Goal: Check status: Check status

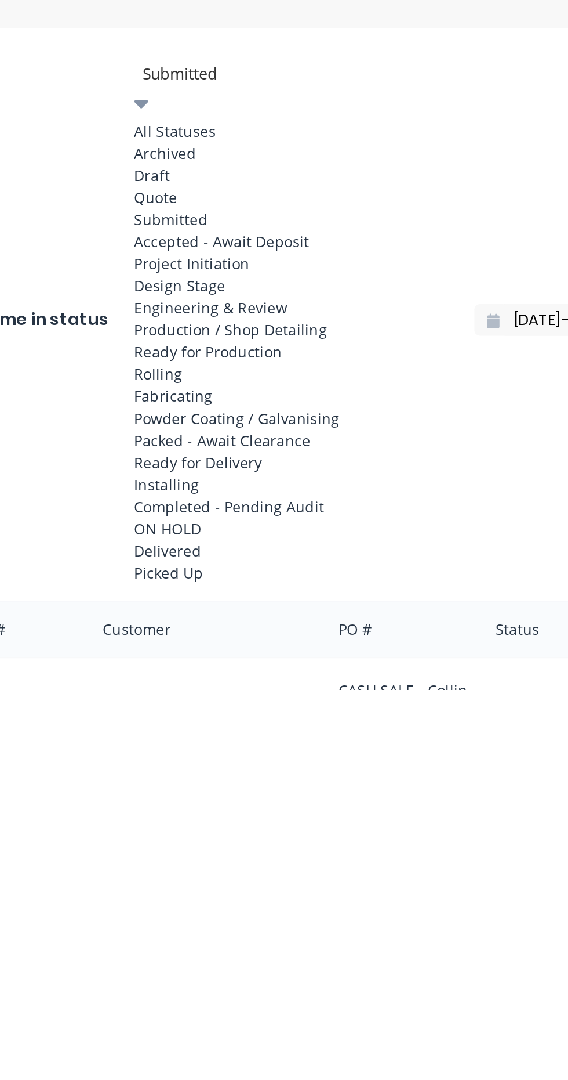
scroll to position [260, 109]
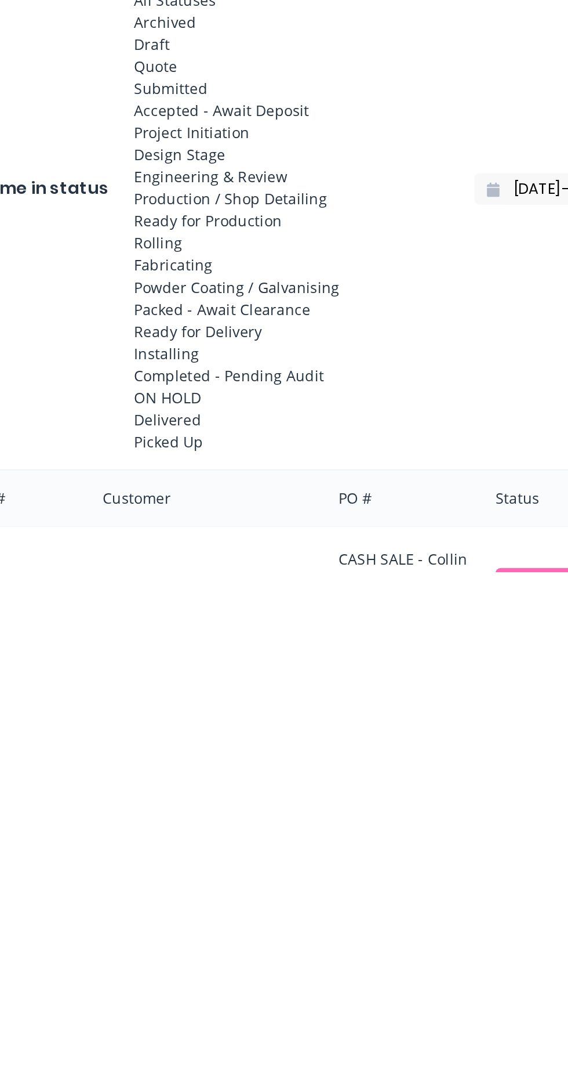
click at [139, 855] on div "Design Stage" at bounding box center [161, 849] width 174 height 12
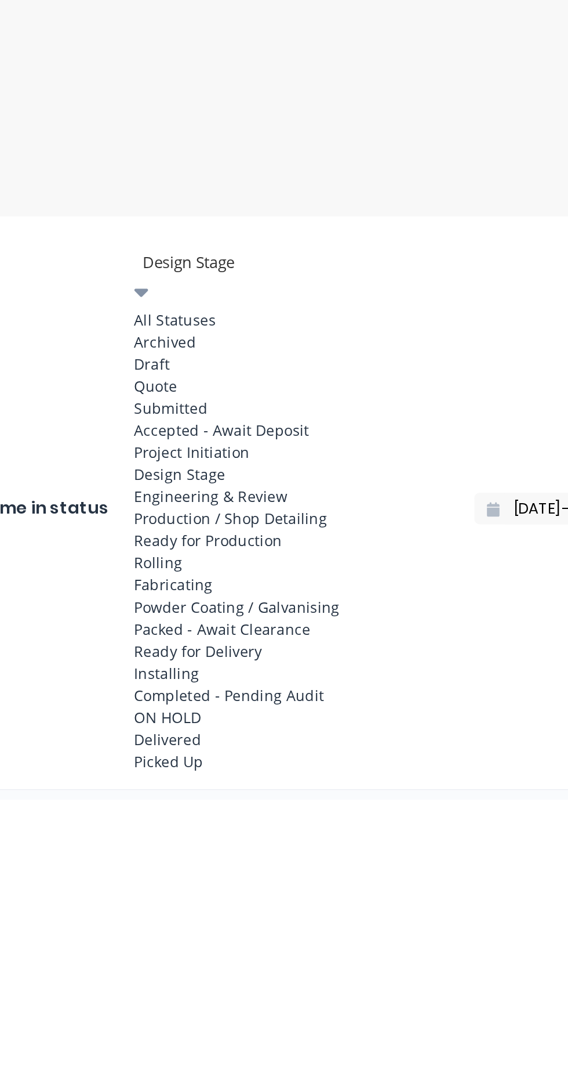
scroll to position [17, 0]
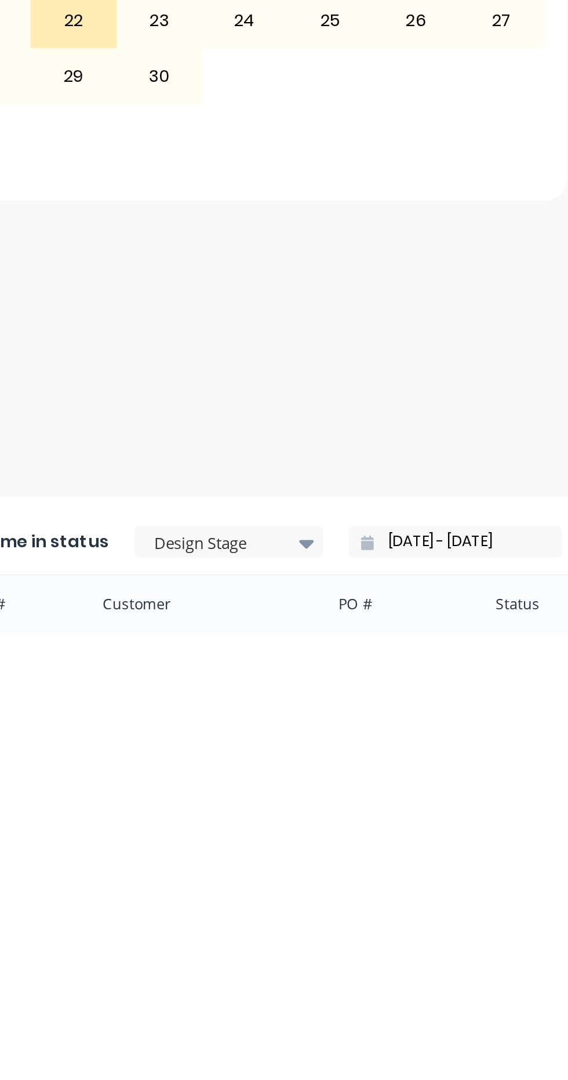
click at [266, 711] on div "Last time in status Design Stage 05/09/25 - 05/09/25 Order # Customer PO # Stat…" at bounding box center [175, 601] width 435 height 1178
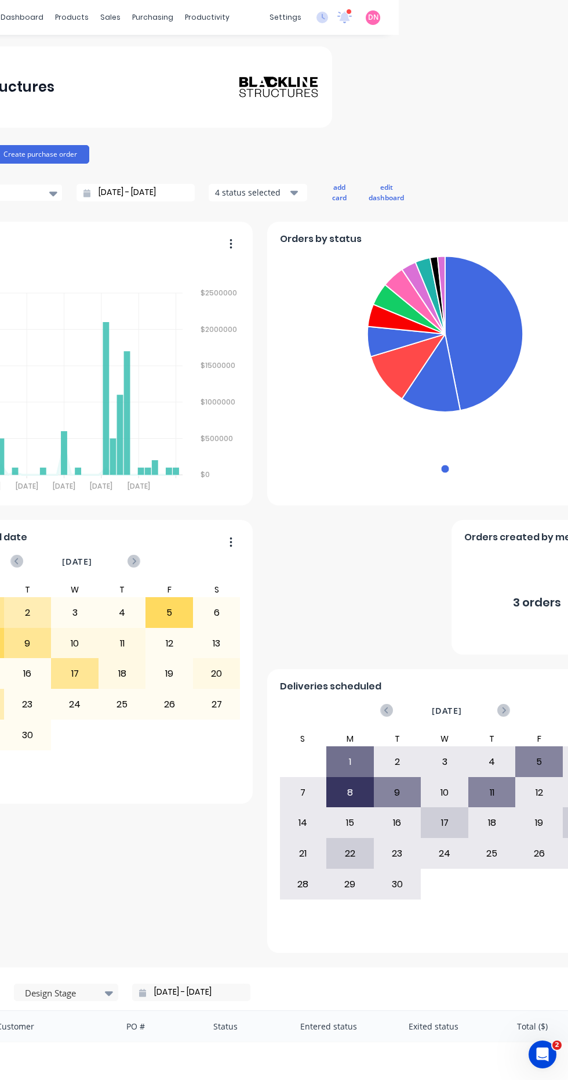
scroll to position [0, 168]
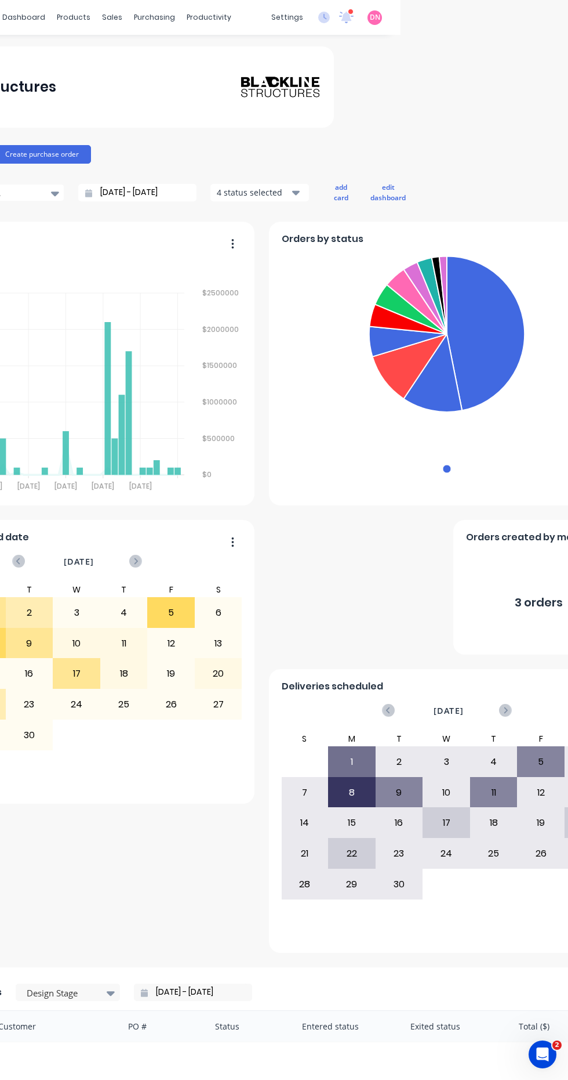
click at [160, 24] on div "purchasing" at bounding box center [154, 17] width 53 height 17
click at [237, 55] on link "Purchase Orders" at bounding box center [203, 55] width 154 height 23
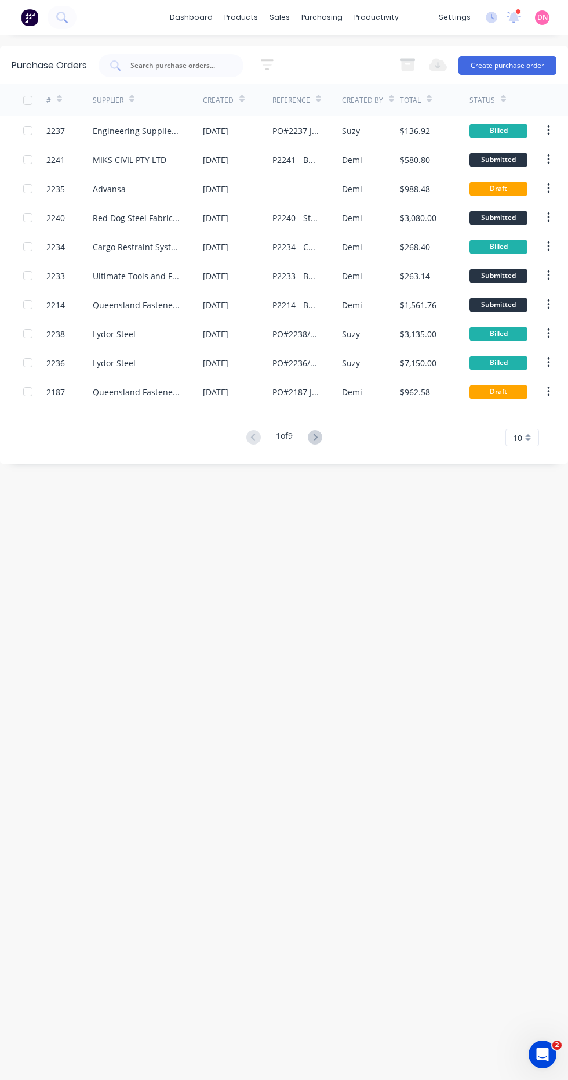
click at [432, 160] on div "$580.80" at bounding box center [435, 159] width 70 height 29
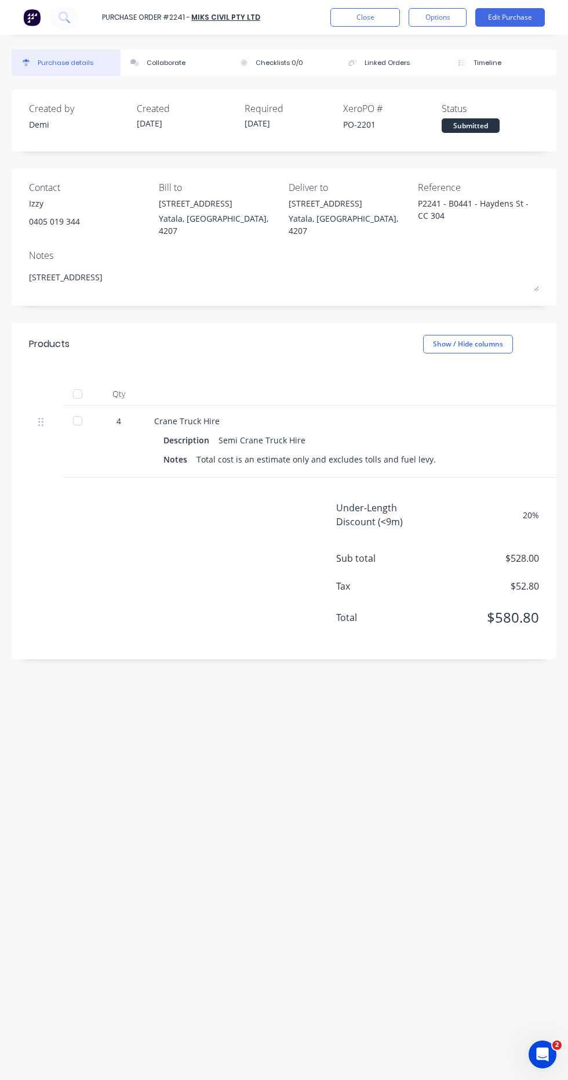
click at [524, 20] on button "Edit Purchase" at bounding box center [511, 17] width 70 height 19
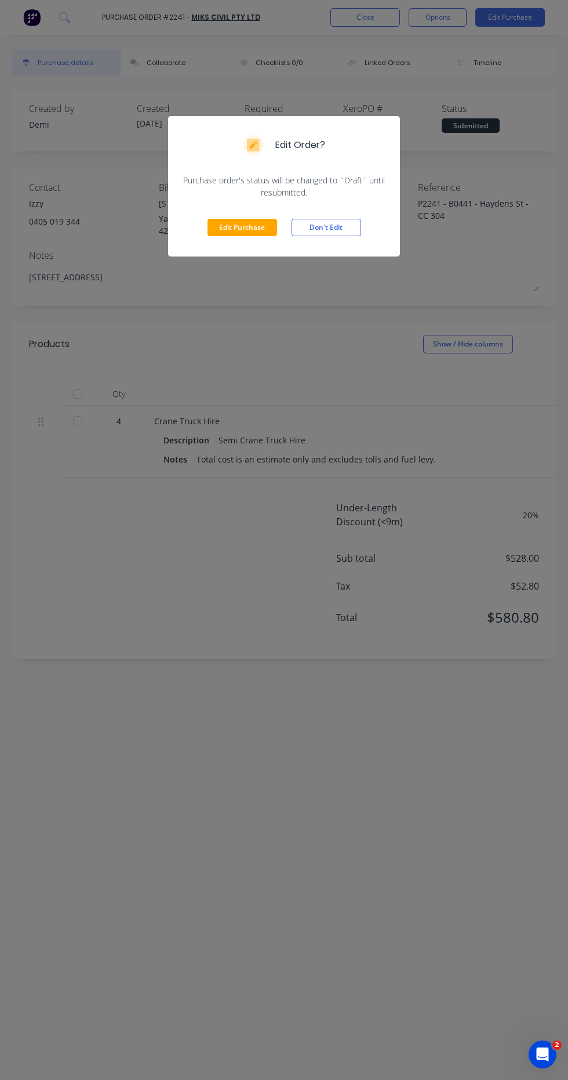
click at [263, 224] on button "Edit Purchase" at bounding box center [243, 227] width 70 height 17
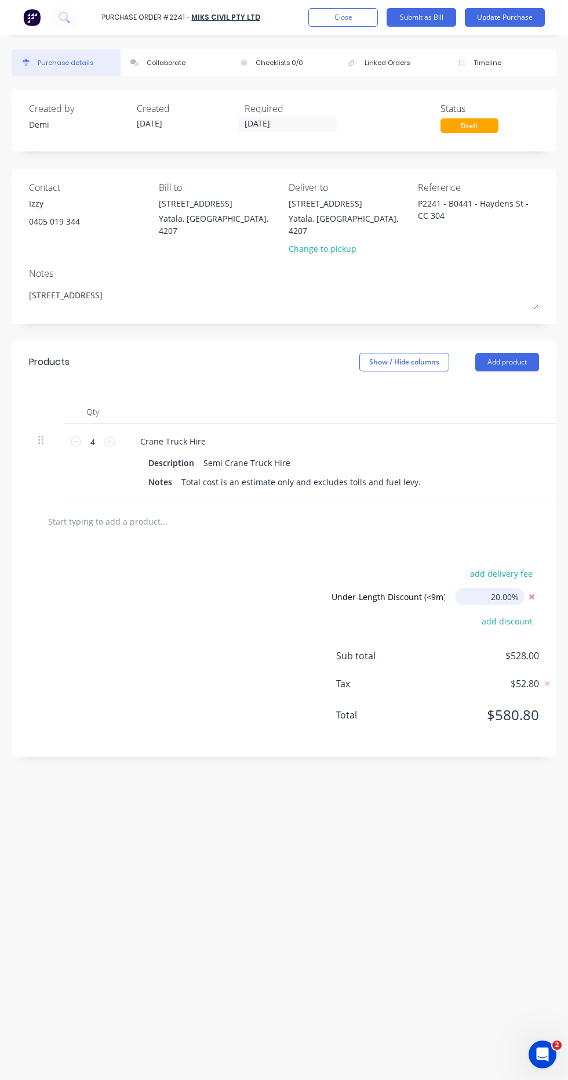
click at [494, 588] on input "20.00%" at bounding box center [490, 596] width 70 height 17
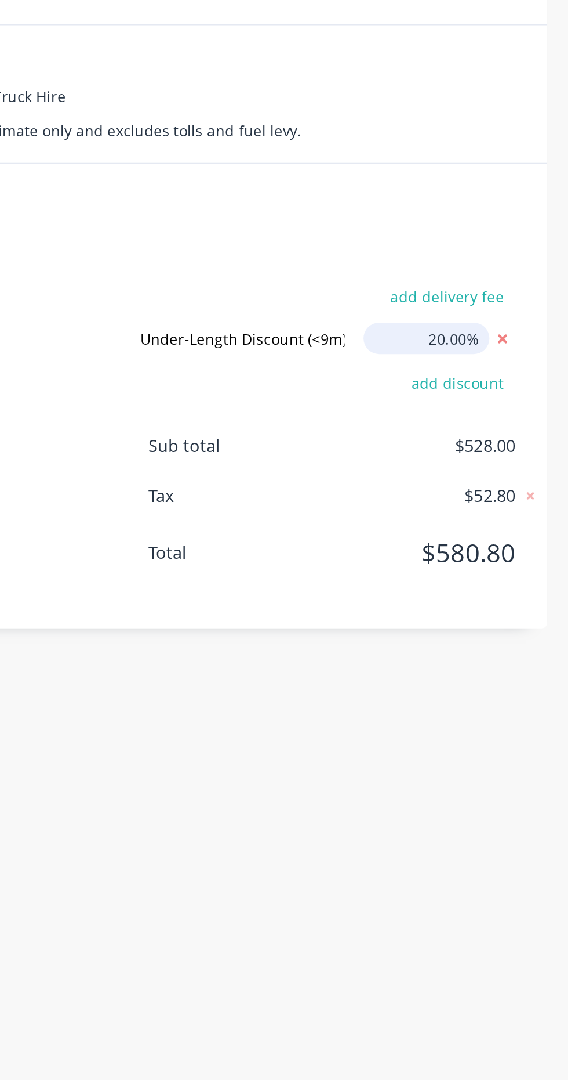
click at [501, 588] on input "20.00%" at bounding box center [490, 596] width 70 height 17
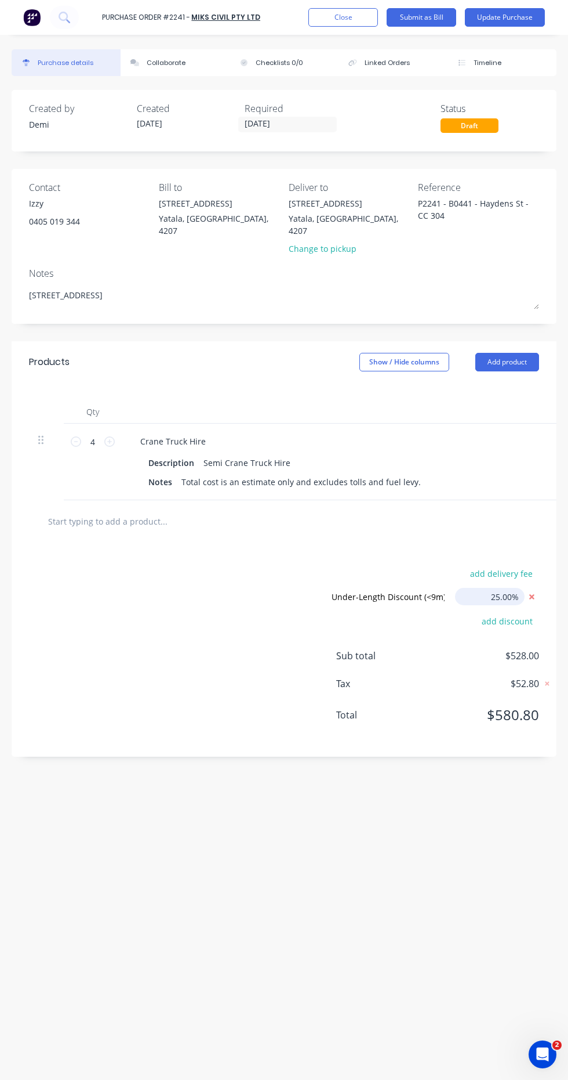
type input "25.00%"
click at [523, 19] on button "Update Purchase" at bounding box center [505, 17] width 80 height 19
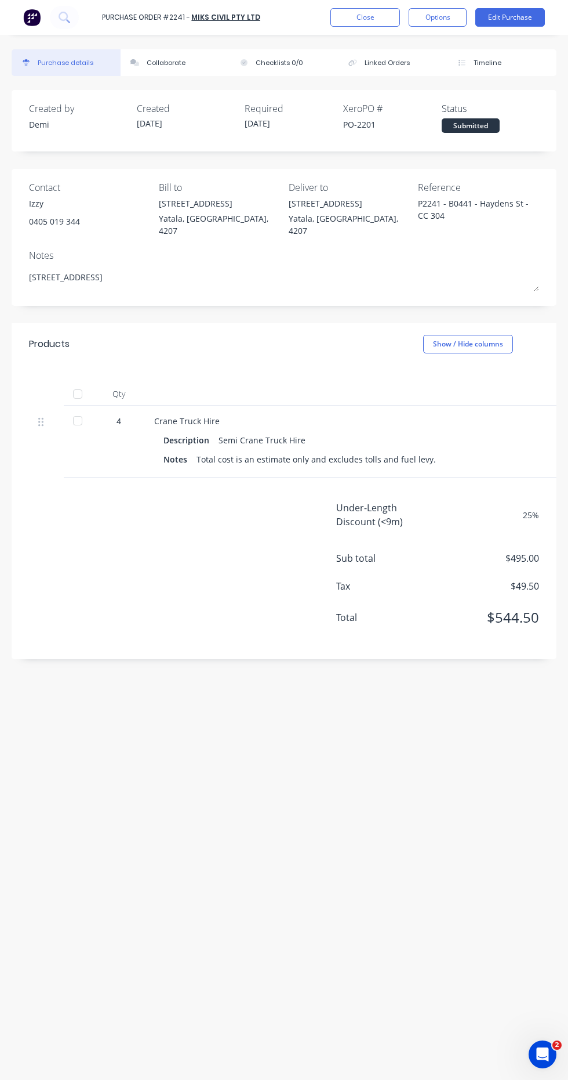
click at [454, 19] on button "Options" at bounding box center [438, 17] width 58 height 19
click at [132, 750] on div "Created by Demi Created 05/09/25 Required 05/09/25 Xero PO # PO-2201 Status Sub…" at bounding box center [284, 595] width 545 height 1010
click at [380, 23] on button "Close" at bounding box center [366, 17] width 70 height 19
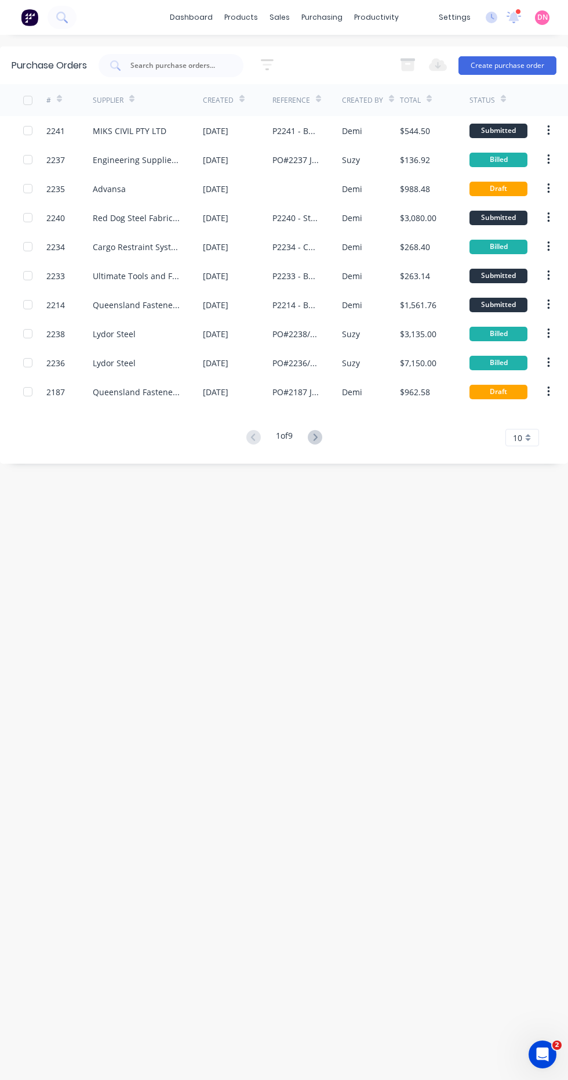
click at [517, 128] on div "Submitted" at bounding box center [499, 131] width 58 height 15
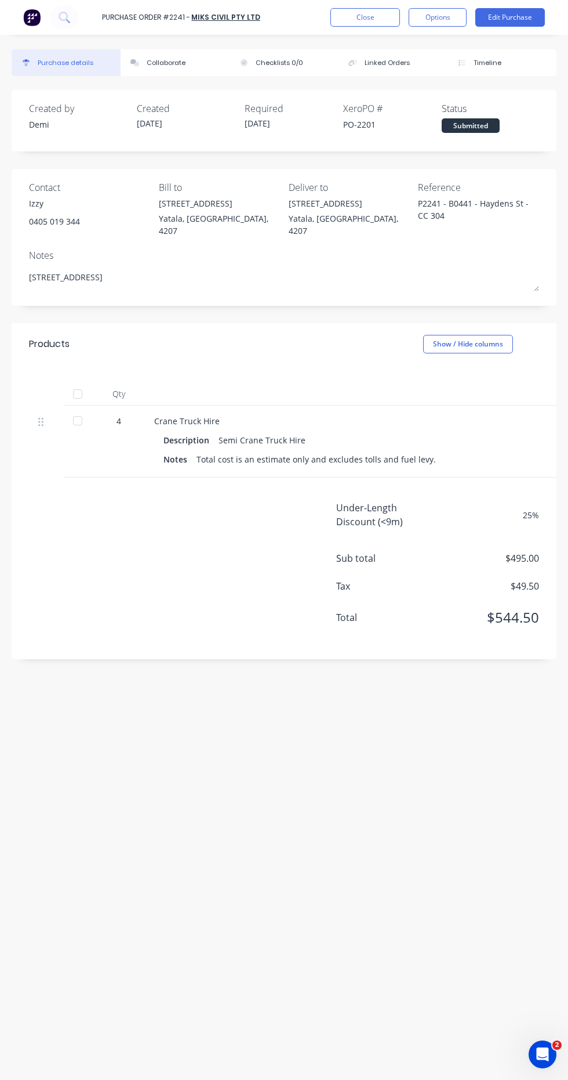
click at [533, 20] on button "Edit Purchase" at bounding box center [511, 17] width 70 height 19
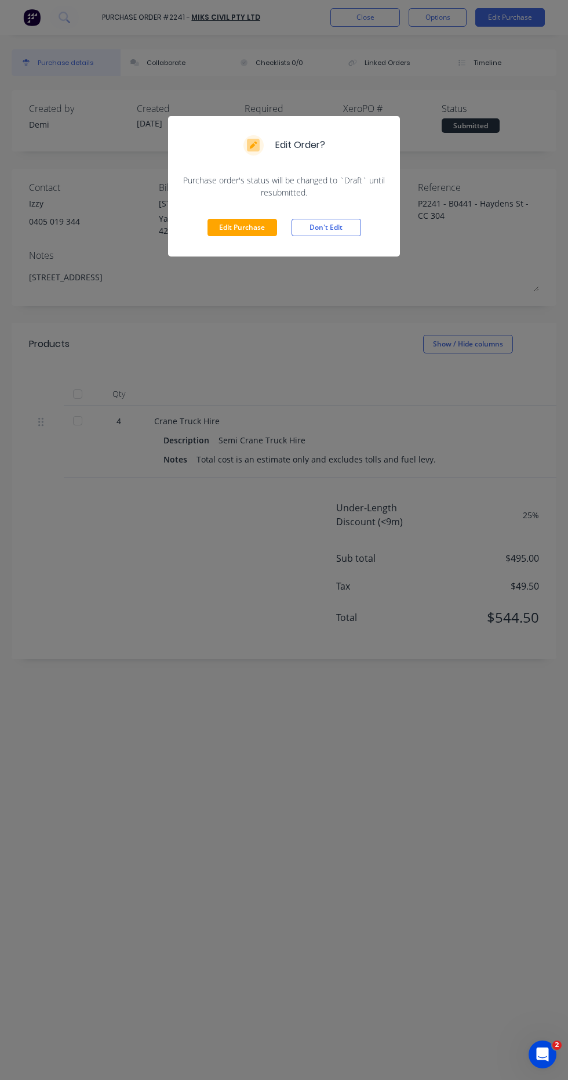
click at [77, 731] on div "Edit Order? Purchase order's status will be changed to `Draft` until resubmitte…" at bounding box center [284, 540] width 568 height 1080
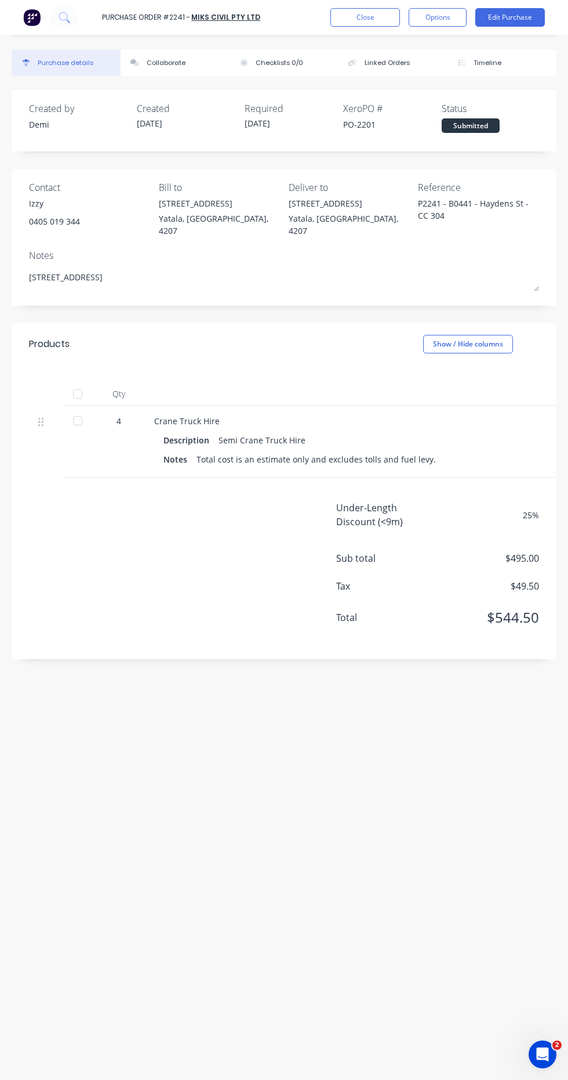
click at [504, 118] on div "Status Submitted" at bounding box center [491, 117] width 99 height 31
click at [483, 126] on div "Submitted" at bounding box center [471, 125] width 58 height 15
click at [476, 131] on div "Submitted" at bounding box center [471, 125] width 58 height 15
click at [480, 128] on div "Submitted" at bounding box center [471, 125] width 58 height 15
click at [452, 24] on button "Options" at bounding box center [438, 17] width 58 height 19
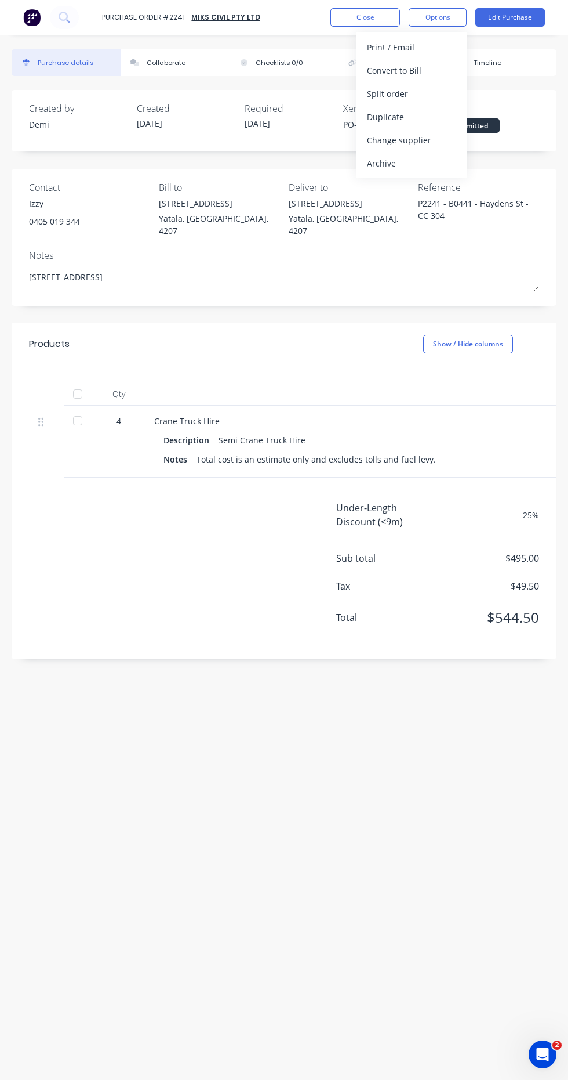
click at [445, 47] on div "Print / Email" at bounding box center [411, 47] width 89 height 17
click at [451, 77] on div "With pricing" at bounding box center [411, 70] width 89 height 17
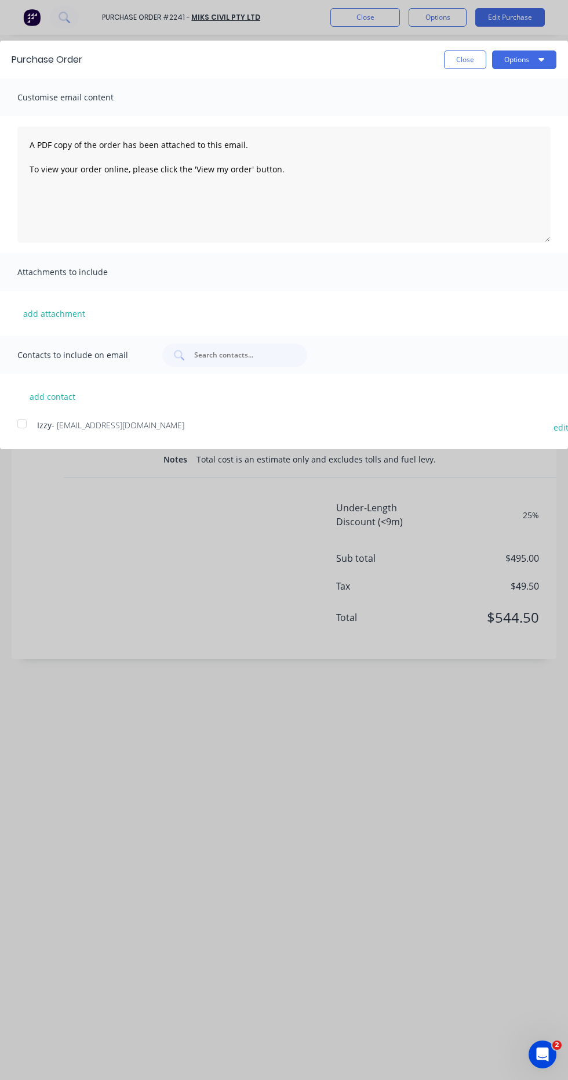
click at [21, 426] on div at bounding box center [21, 423] width 23 height 23
click at [542, 59] on icon "button" at bounding box center [542, 59] width 6 height 3
click at [532, 110] on div "Email" at bounding box center [501, 112] width 89 height 17
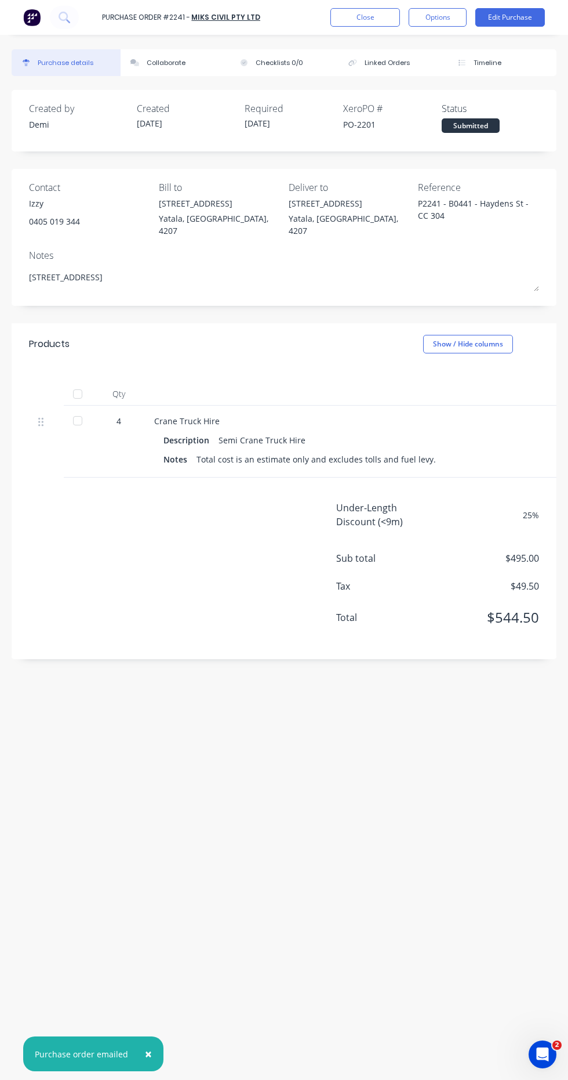
click at [455, 15] on button "Options" at bounding box center [438, 17] width 58 height 19
click at [447, 70] on div "Convert to Bill" at bounding box center [411, 70] width 89 height 17
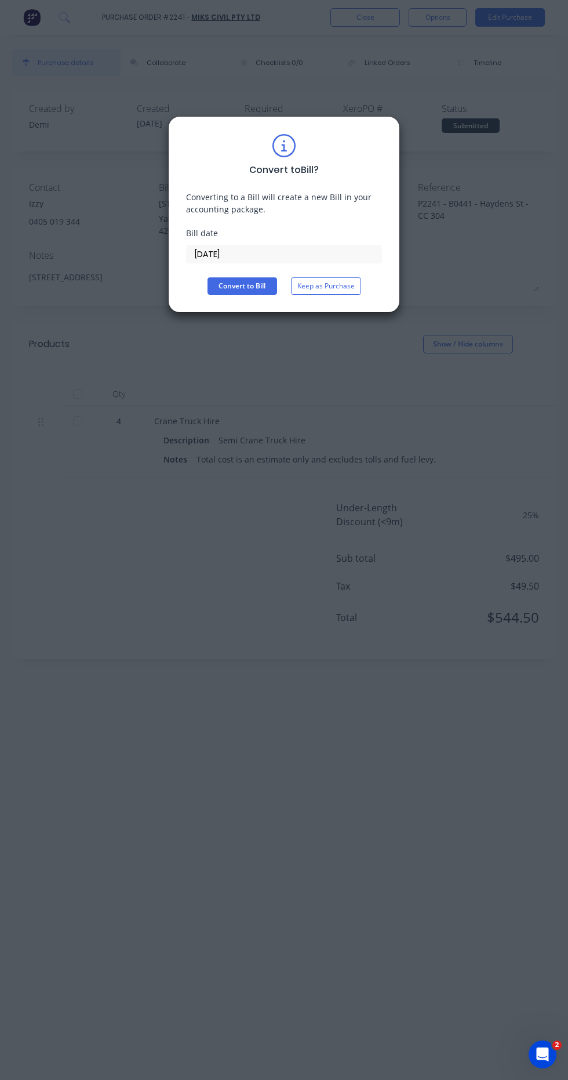
click at [265, 289] on button "Convert to Bill" at bounding box center [243, 285] width 70 height 17
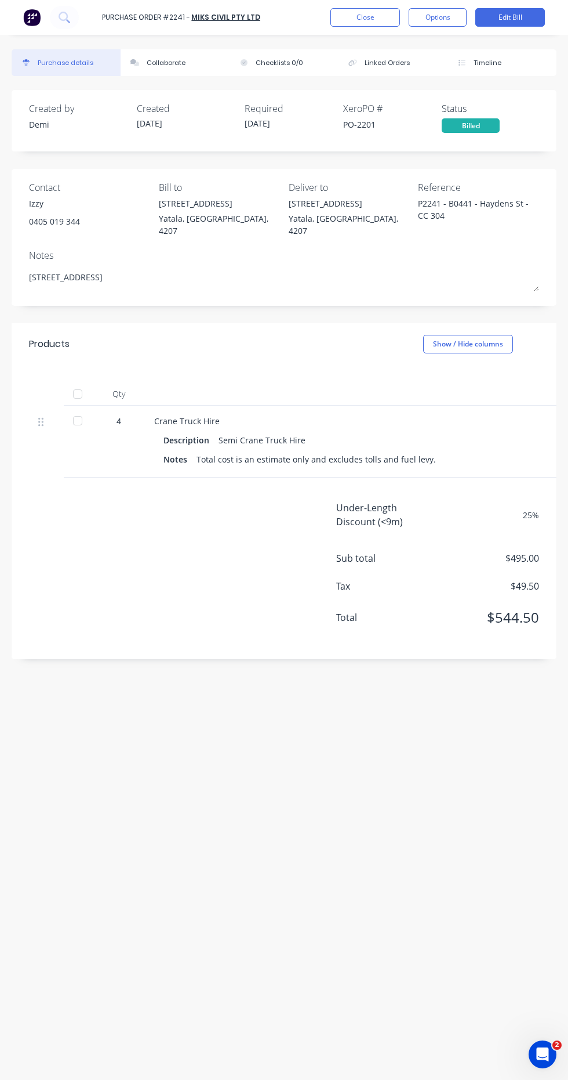
click at [379, 19] on button "Close" at bounding box center [366, 17] width 70 height 19
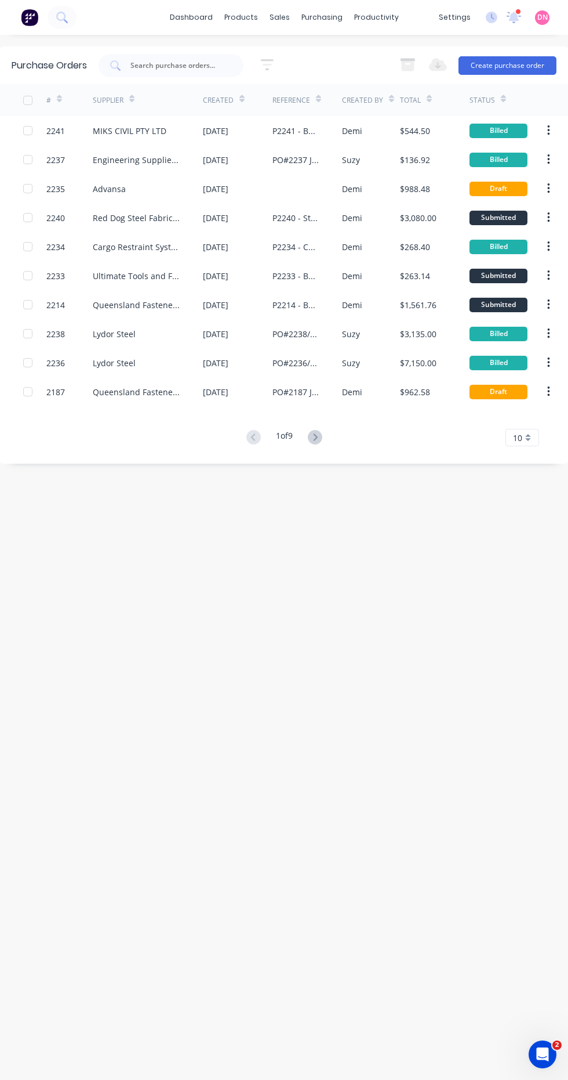
click at [454, 281] on div "$263.14" at bounding box center [435, 275] width 70 height 29
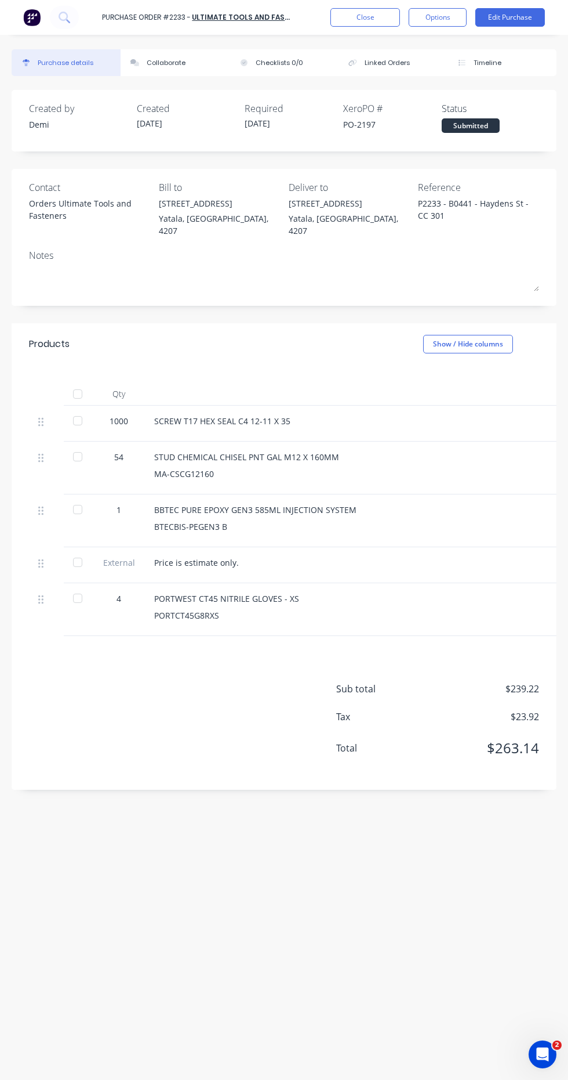
click at [440, 24] on button "Options" at bounding box center [438, 17] width 58 height 19
click at [436, 71] on div "Convert to Bill" at bounding box center [411, 70] width 89 height 17
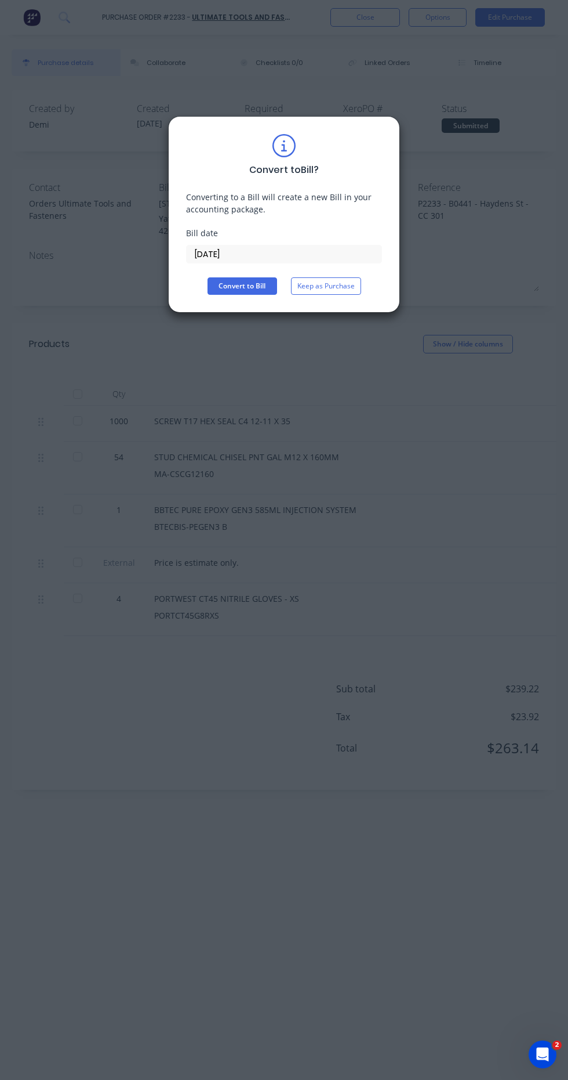
click at [263, 283] on button "Convert to Bill" at bounding box center [243, 285] width 70 height 17
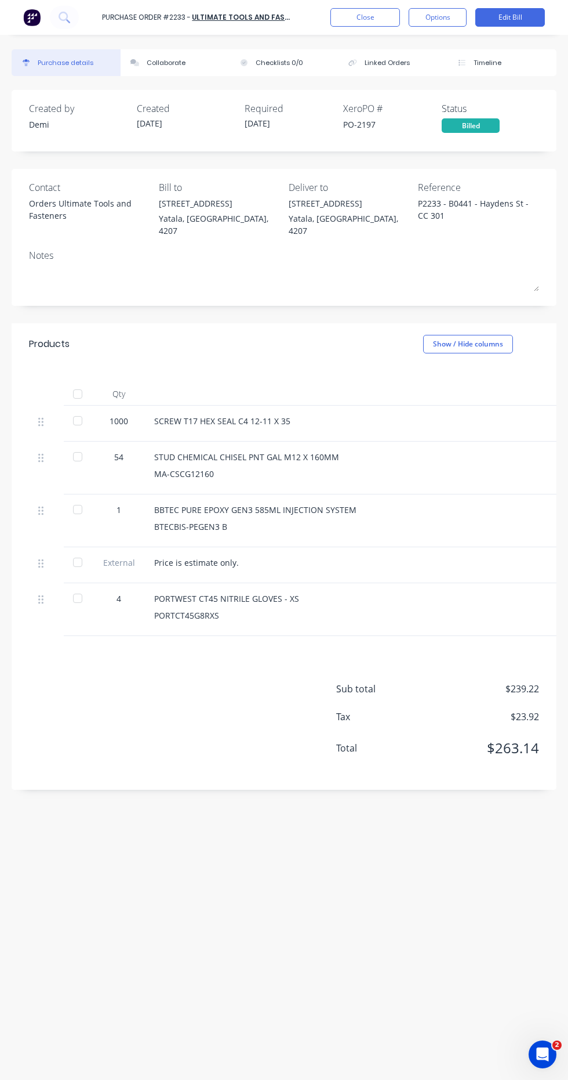
click at [374, 20] on button "Close" at bounding box center [366, 17] width 70 height 19
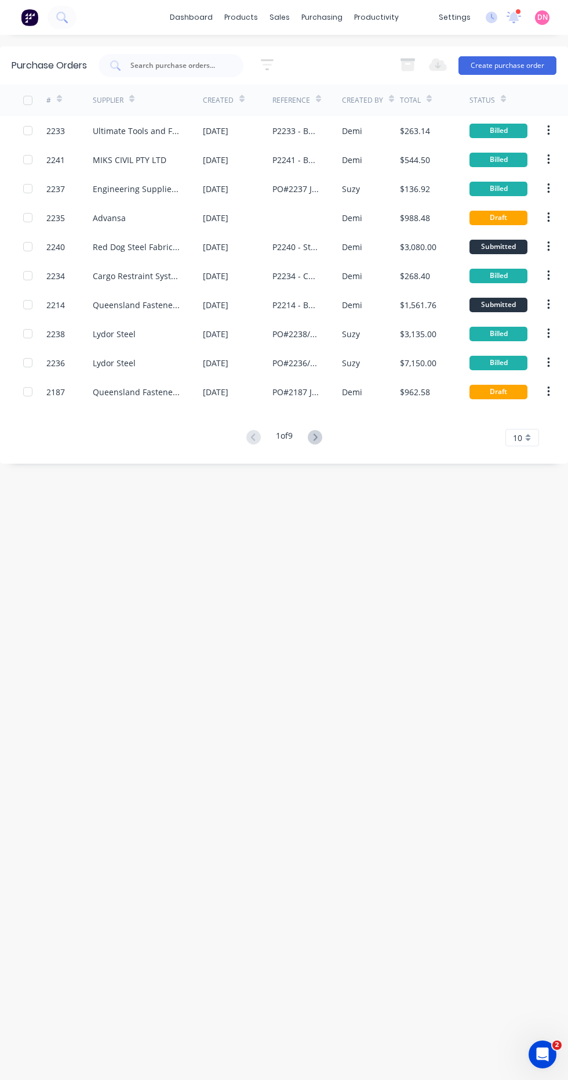
click at [447, 302] on div "$1,561.76" at bounding box center [435, 304] width 70 height 29
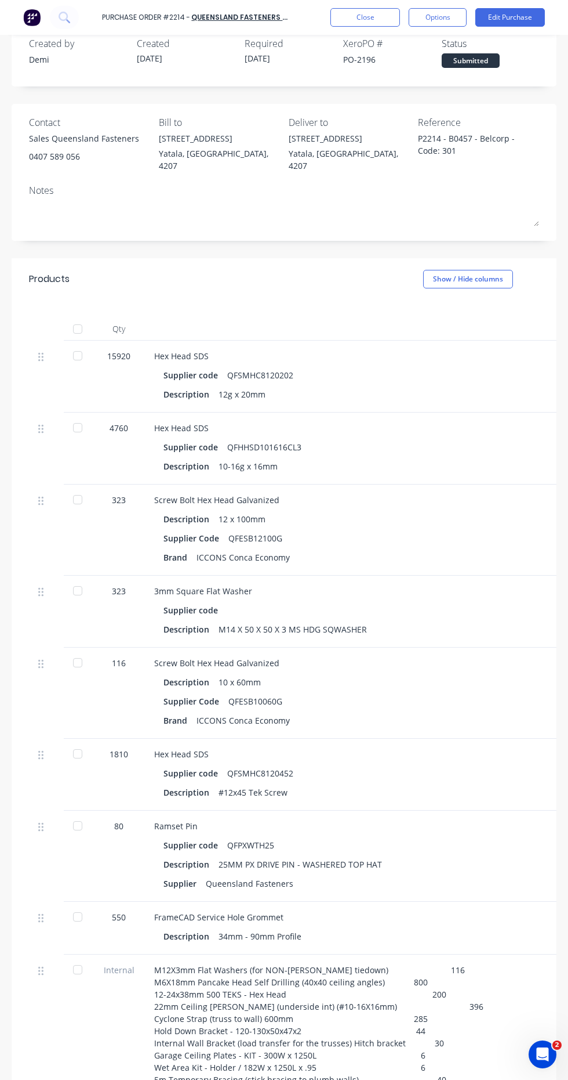
scroll to position [60, 0]
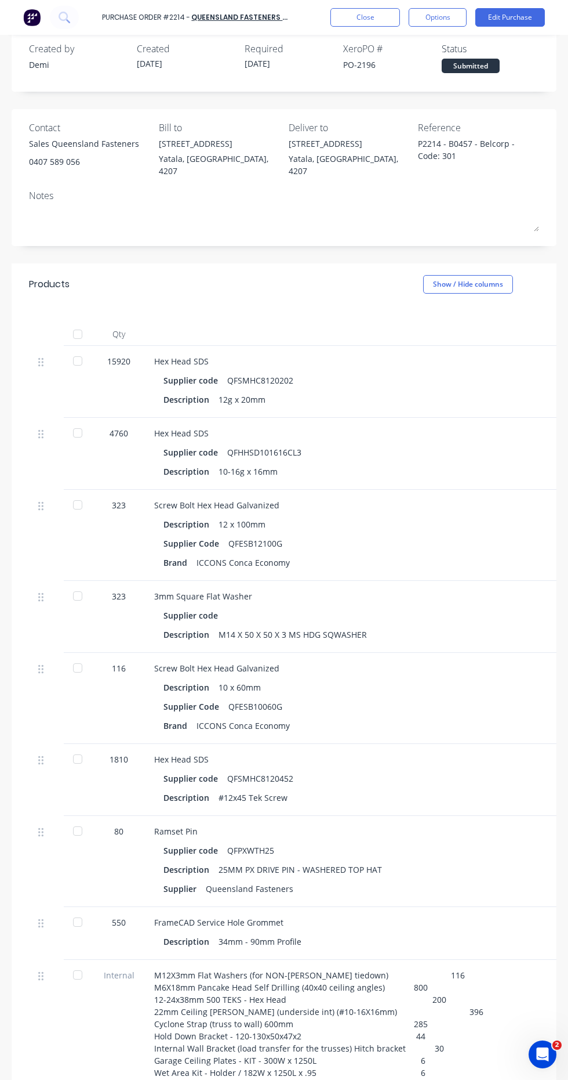
click at [447, 18] on button "Options" at bounding box center [438, 17] width 58 height 19
click at [445, 52] on div "Print / Email" at bounding box center [411, 47] width 89 height 17
click at [436, 92] on div "Without pricing" at bounding box center [411, 93] width 89 height 17
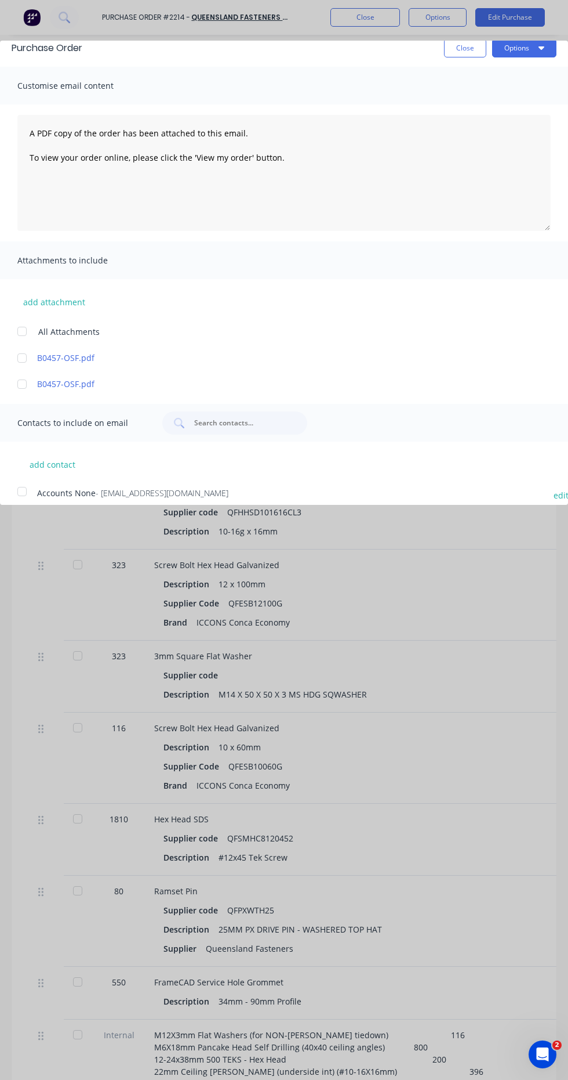
scroll to position [12, 0]
click at [539, 51] on icon "button" at bounding box center [542, 47] width 6 height 9
click at [537, 77] on div "Print" at bounding box center [501, 77] width 89 height 17
click at [464, 55] on button "Close" at bounding box center [465, 48] width 42 height 19
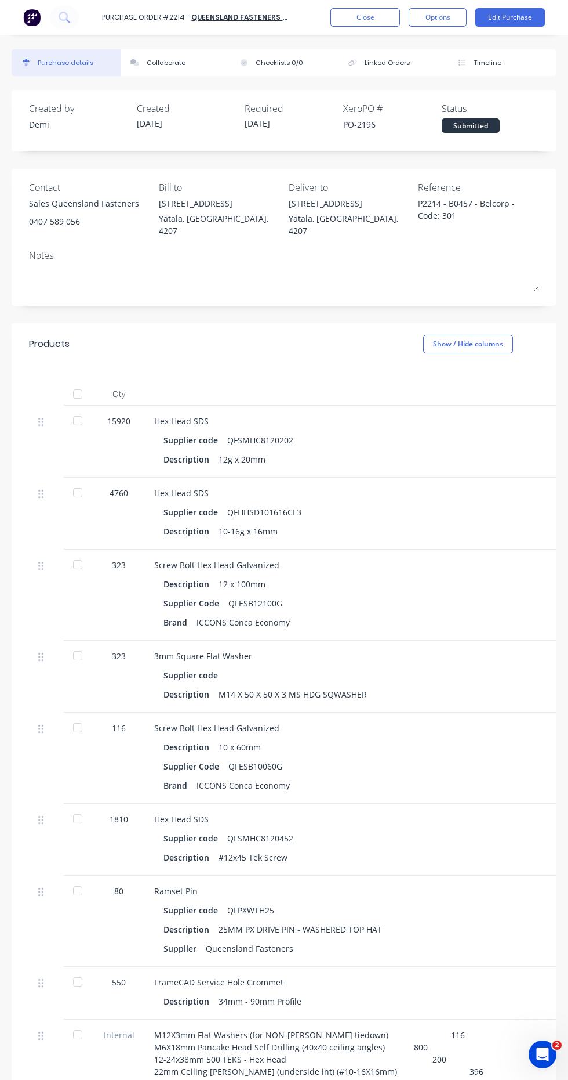
click at [454, 17] on button "Options" at bounding box center [438, 17] width 58 height 19
click at [441, 42] on div "Print / Email" at bounding box center [411, 47] width 89 height 17
click at [454, 60] on button "With pricing" at bounding box center [412, 70] width 110 height 23
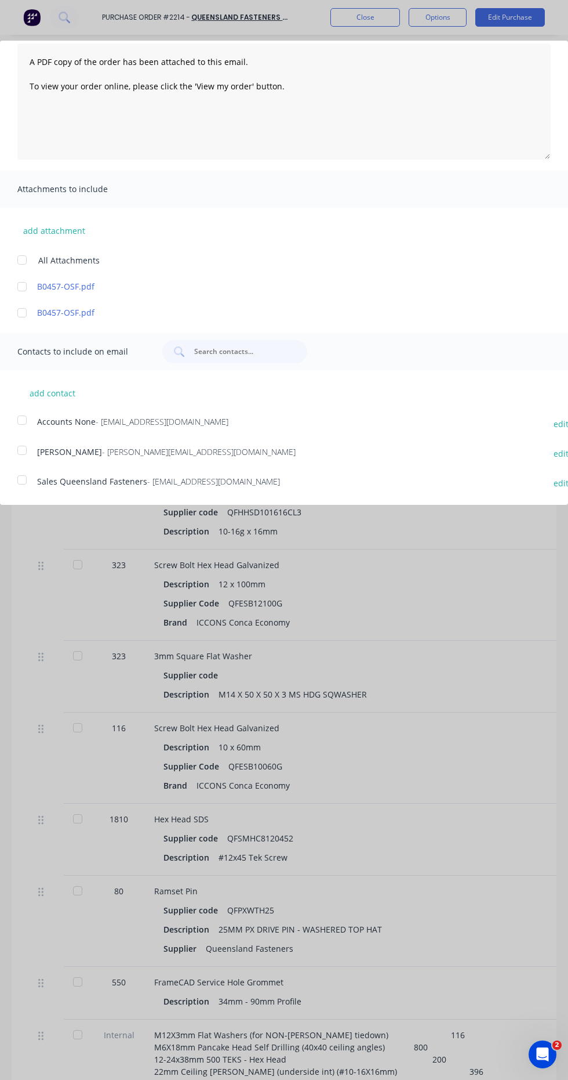
scroll to position [0, 0]
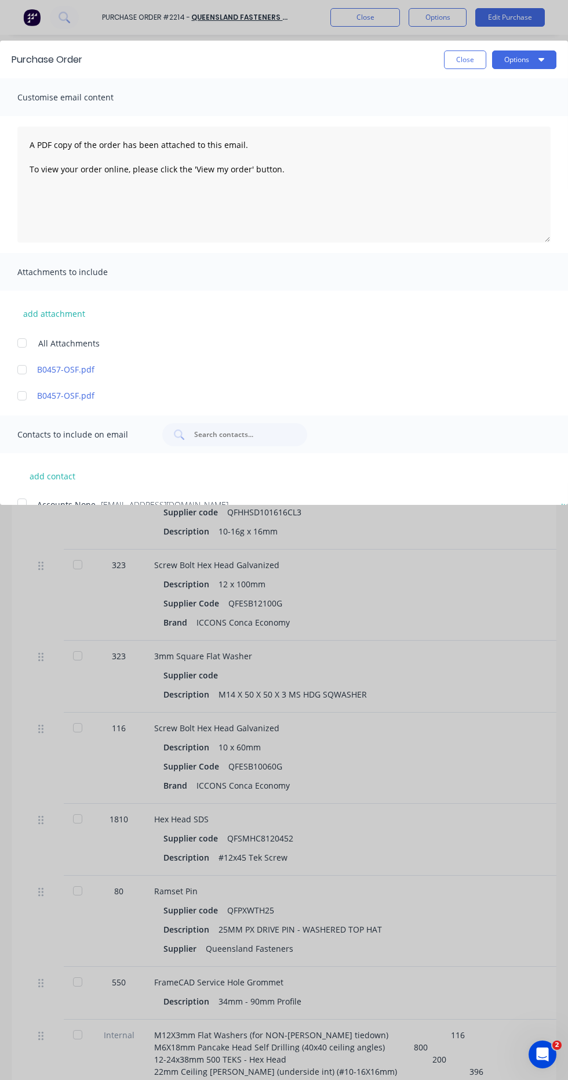
click at [542, 59] on icon "button" at bounding box center [542, 59] width 6 height 3
click at [528, 92] on div "Print" at bounding box center [501, 89] width 89 height 17
click at [464, 64] on button "Close" at bounding box center [465, 59] width 42 height 19
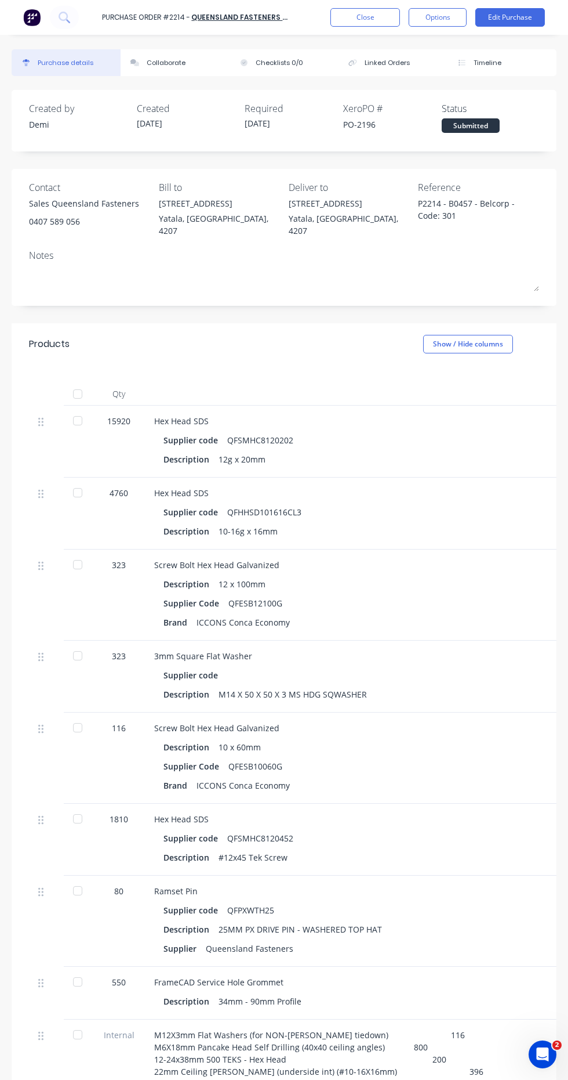
click at [452, 15] on button "Options" at bounding box center [438, 17] width 58 height 19
click at [111, 693] on div "323" at bounding box center [119, 676] width 52 height 72
click at [180, 74] on button "Collaborate" at bounding box center [175, 62] width 109 height 27
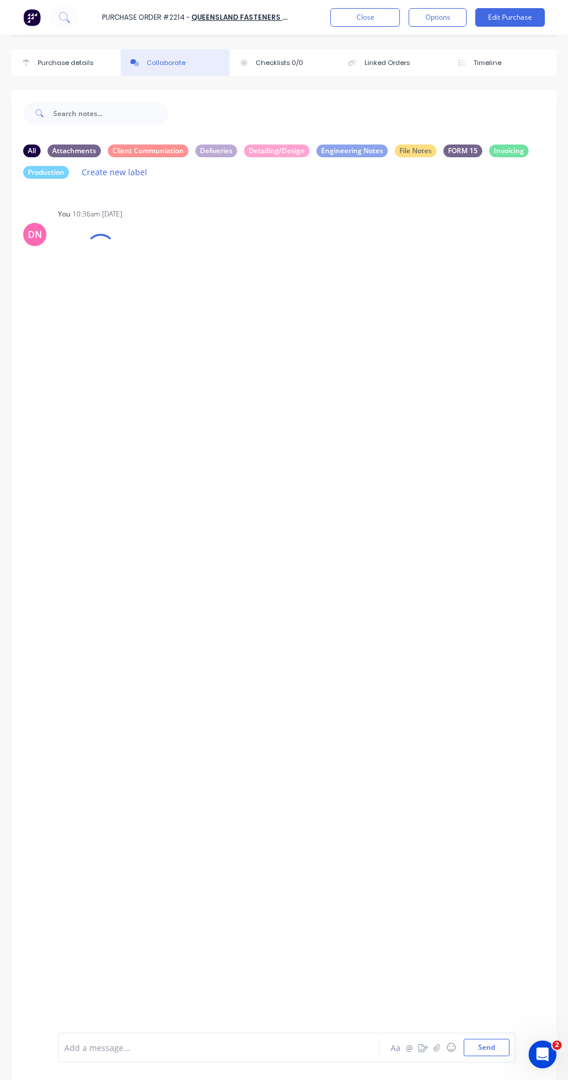
click at [524, 59] on button "Timeline" at bounding box center [502, 62] width 109 height 27
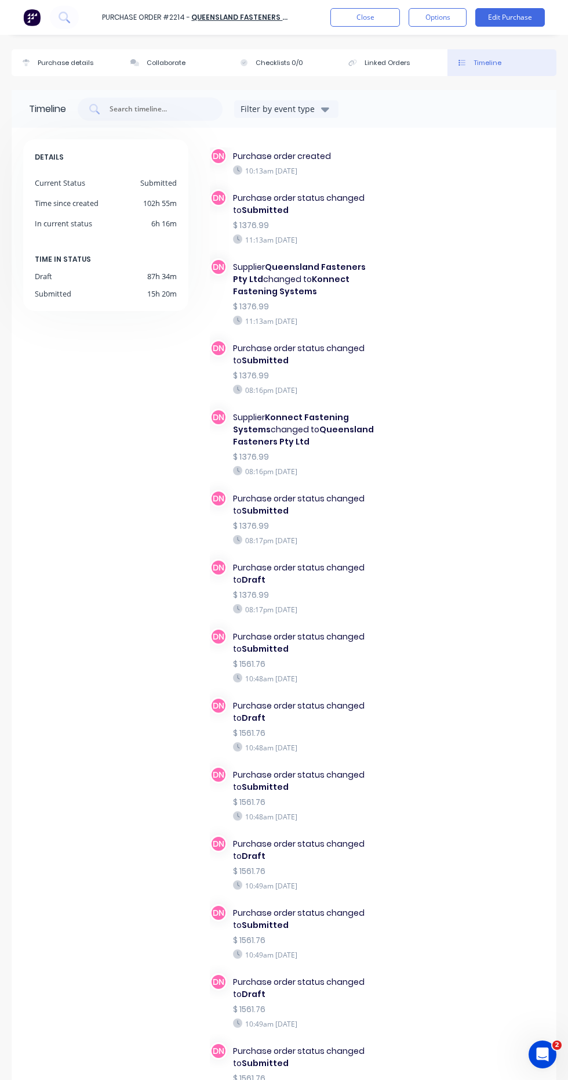
click at [385, 16] on button "Close" at bounding box center [366, 17] width 70 height 19
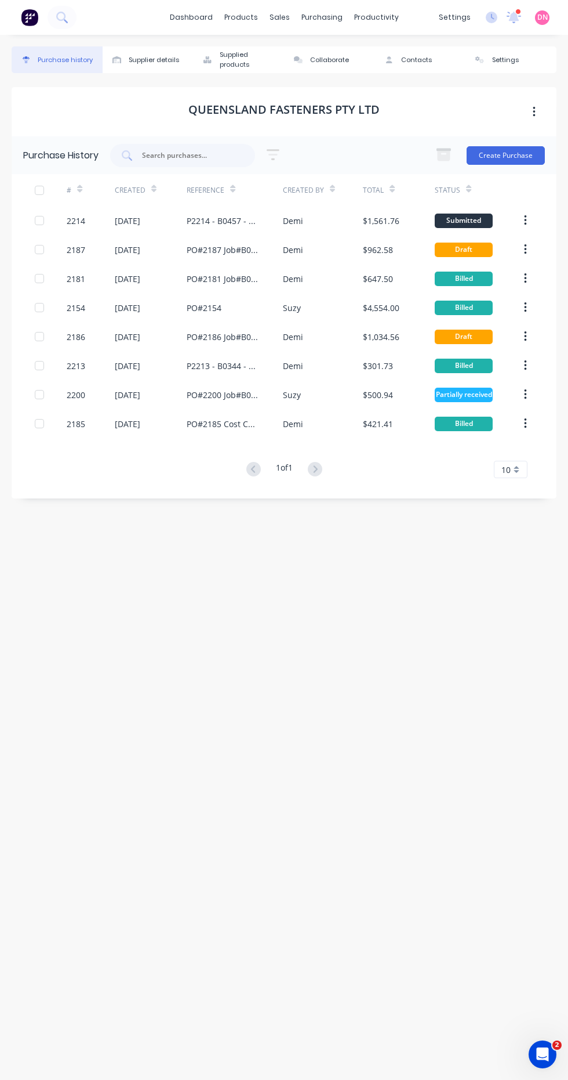
click at [382, 226] on div "$1,561.76" at bounding box center [381, 221] width 37 height 12
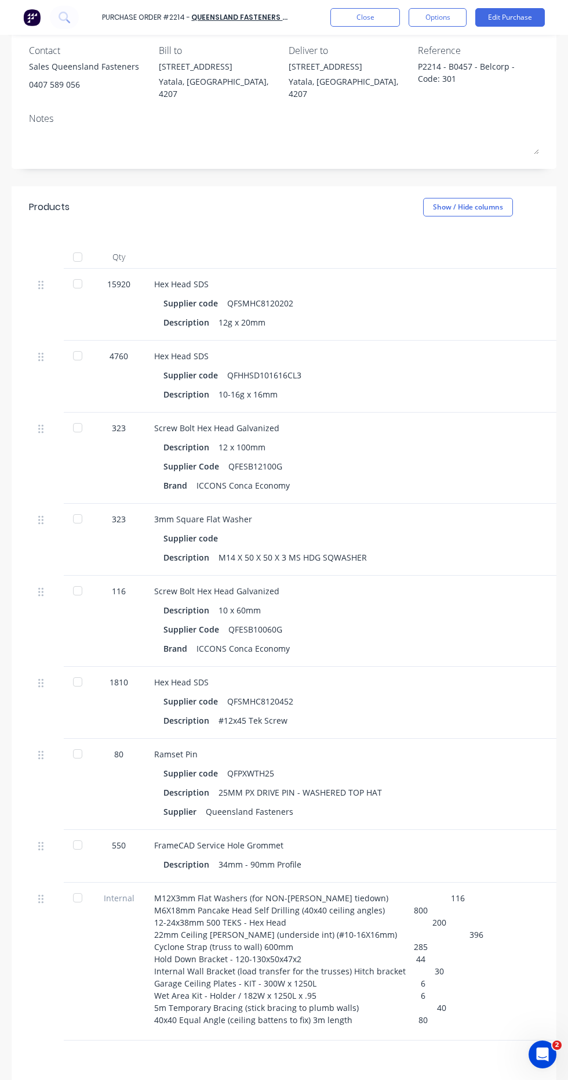
scroll to position [166, 0]
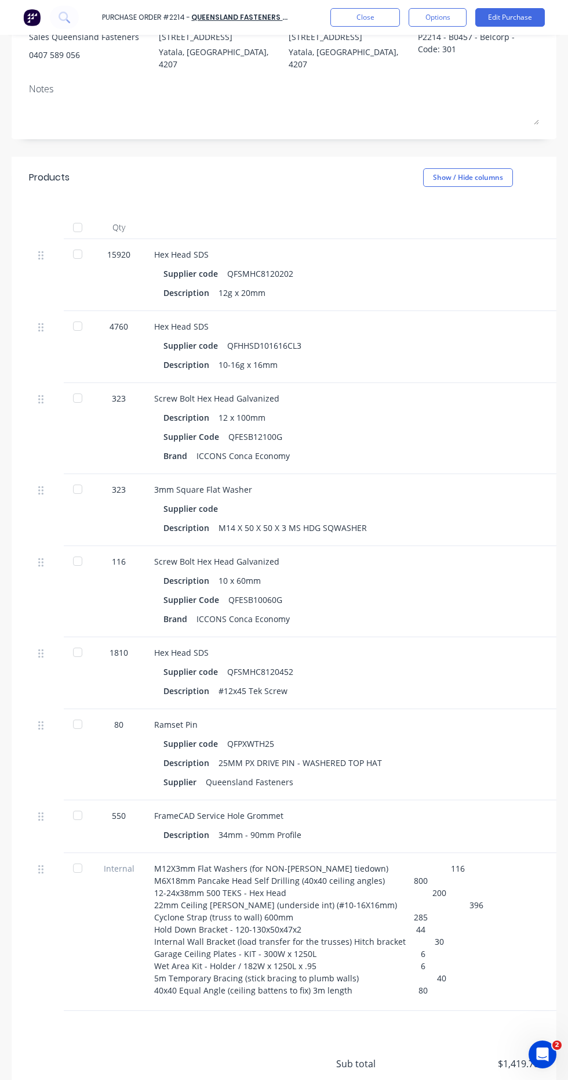
click at [113, 862] on span "Internal" at bounding box center [119, 868] width 34 height 12
click at [112, 862] on span "Internal" at bounding box center [119, 868] width 34 height 12
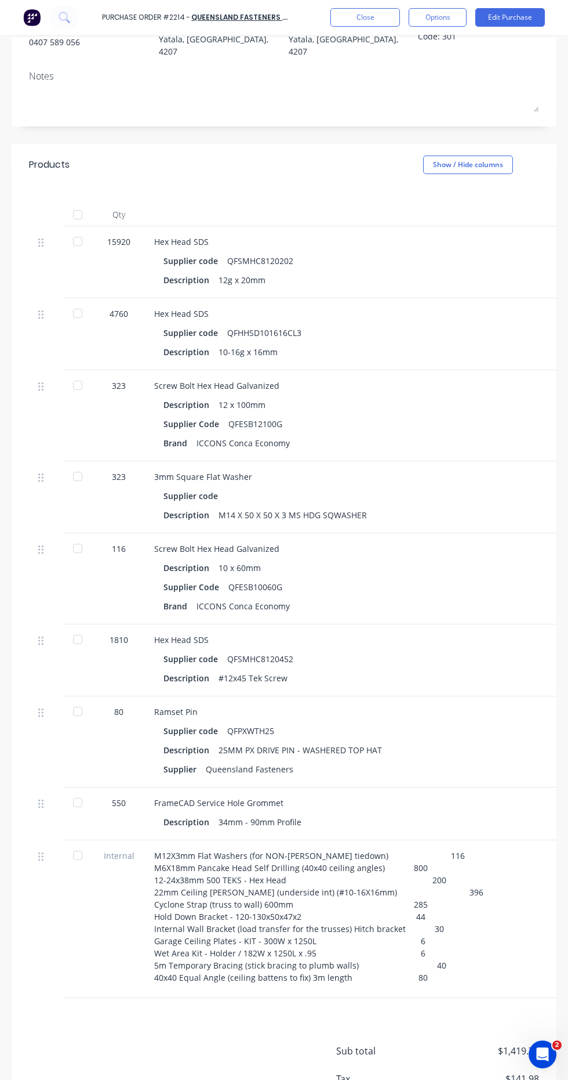
scroll to position [0, 0]
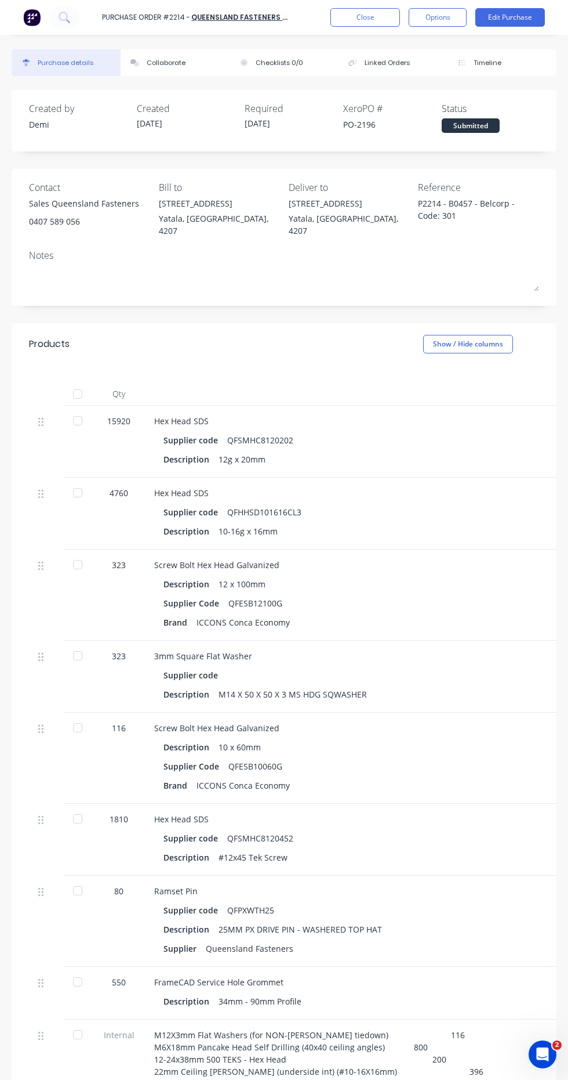
click at [449, 15] on button "Options" at bounding box center [438, 17] width 58 height 19
click at [445, 47] on div "Print / Email" at bounding box center [411, 47] width 89 height 17
click at [433, 73] on div "With pricing" at bounding box center [411, 70] width 89 height 17
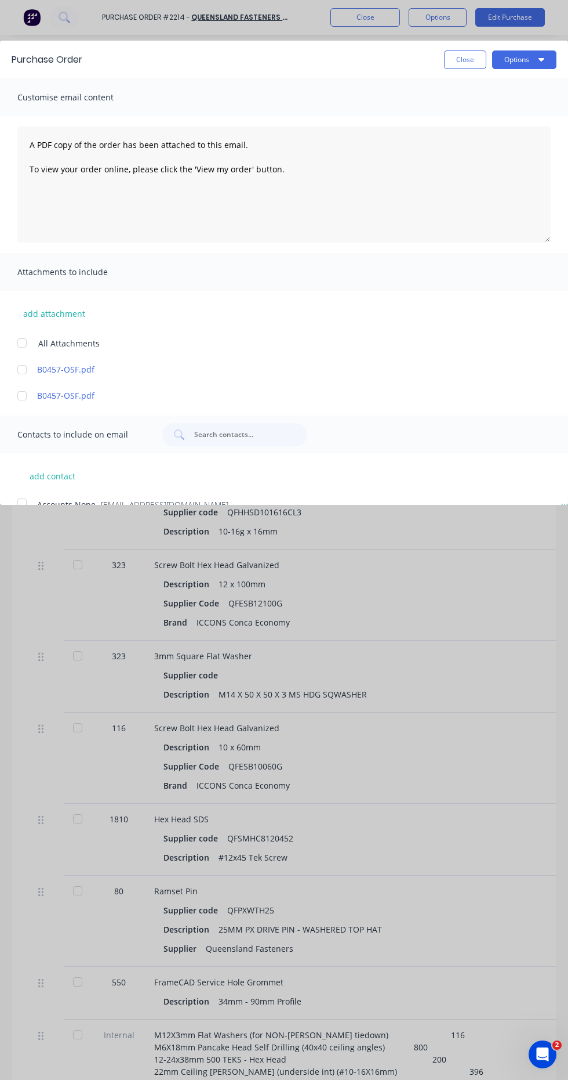
click at [516, 59] on button "Options" at bounding box center [524, 59] width 64 height 19
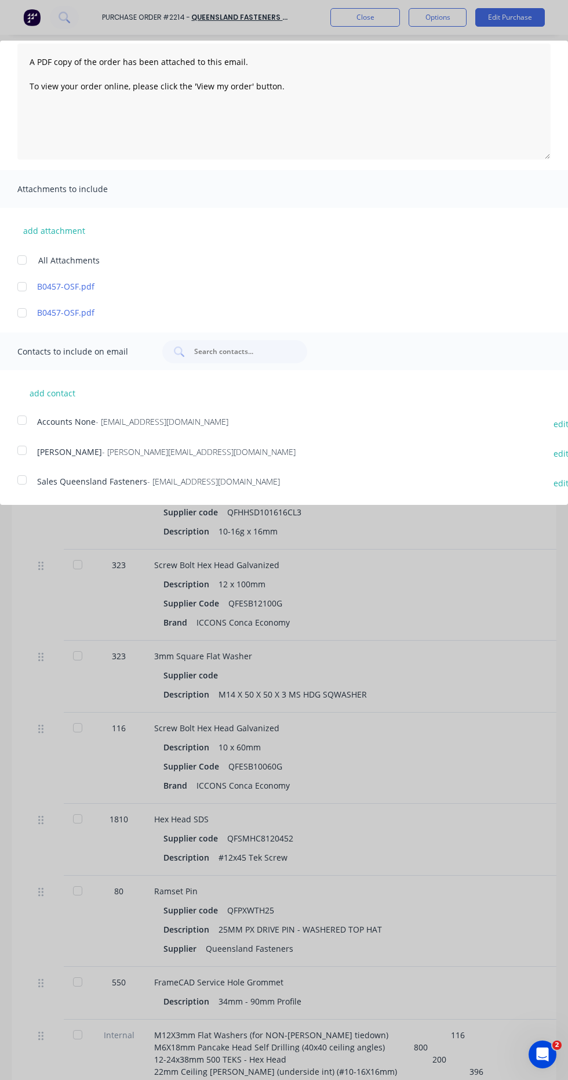
click at [19, 481] on div at bounding box center [21, 479] width 23 height 23
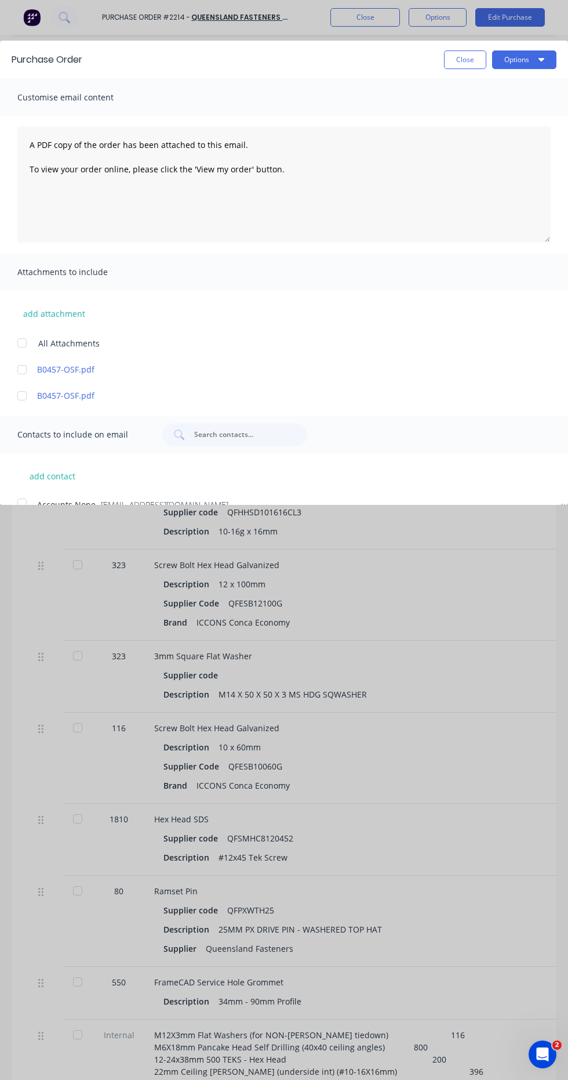
click at [542, 60] on icon "button" at bounding box center [542, 59] width 6 height 3
click at [516, 118] on div "Email" at bounding box center [501, 112] width 89 height 17
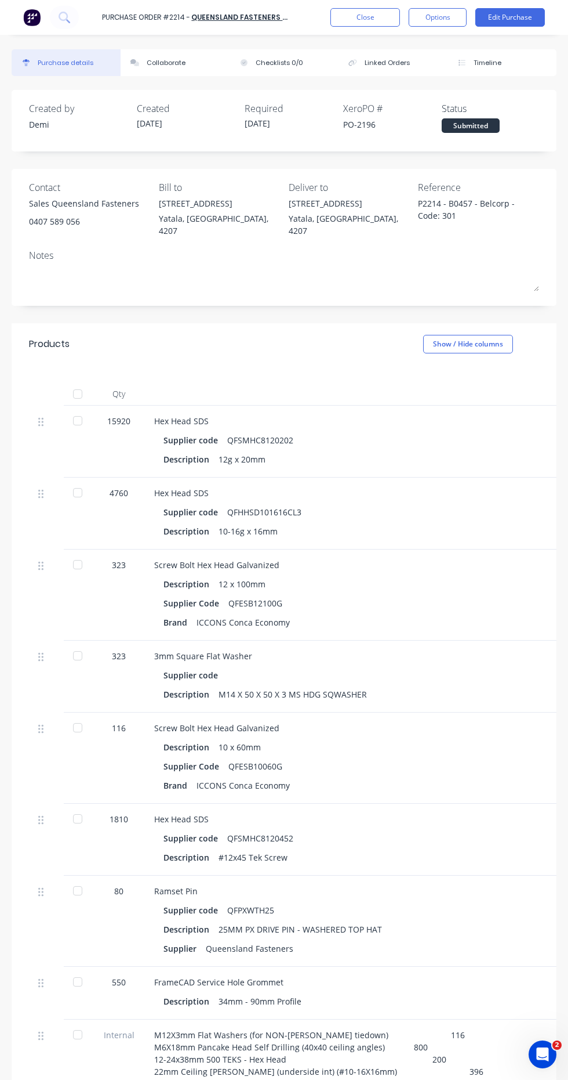
click at [400, 74] on button "Linked Orders" at bounding box center [393, 62] width 109 height 27
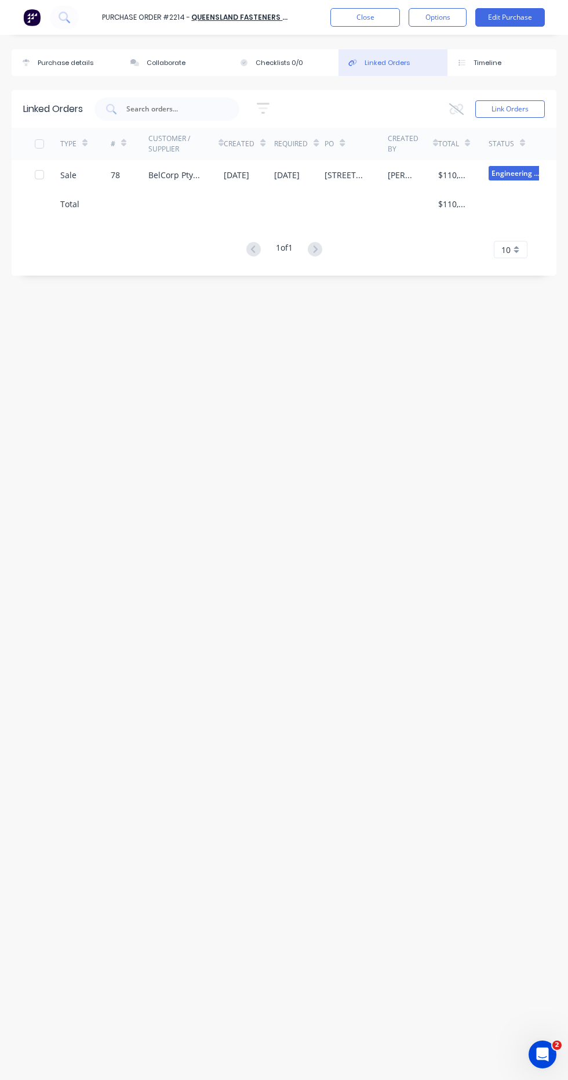
click at [371, 15] on button "Close" at bounding box center [366, 17] width 70 height 19
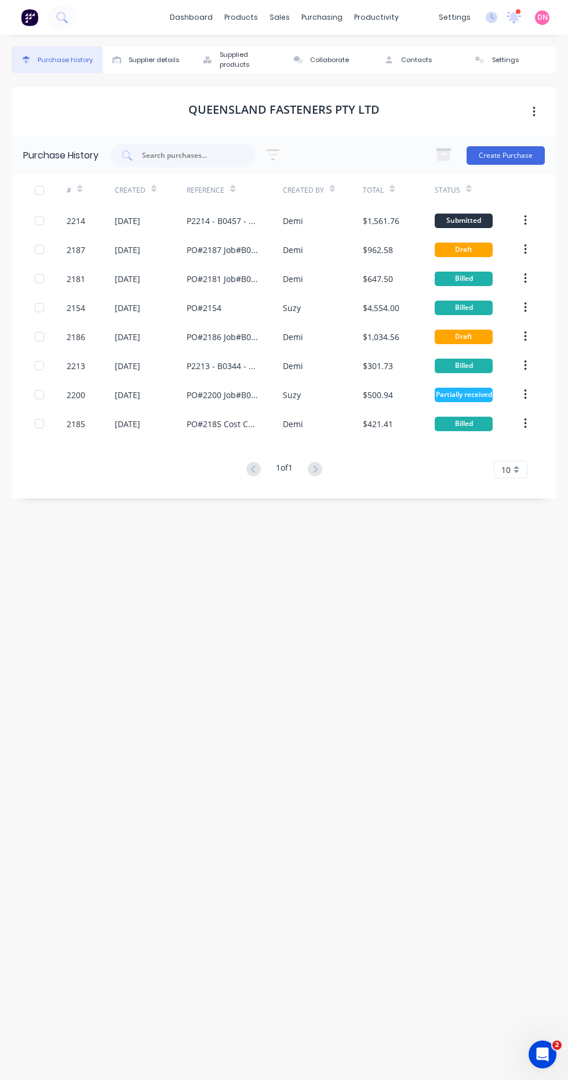
click at [328, 19] on div "purchasing" at bounding box center [322, 17] width 53 height 17
click at [132, 718] on div "Purchase history Supplier details Supplied products Collaborate Contacts Settin…" at bounding box center [284, 551] width 545 height 1010
click at [392, 339] on div "$1,034.56" at bounding box center [381, 337] width 37 height 12
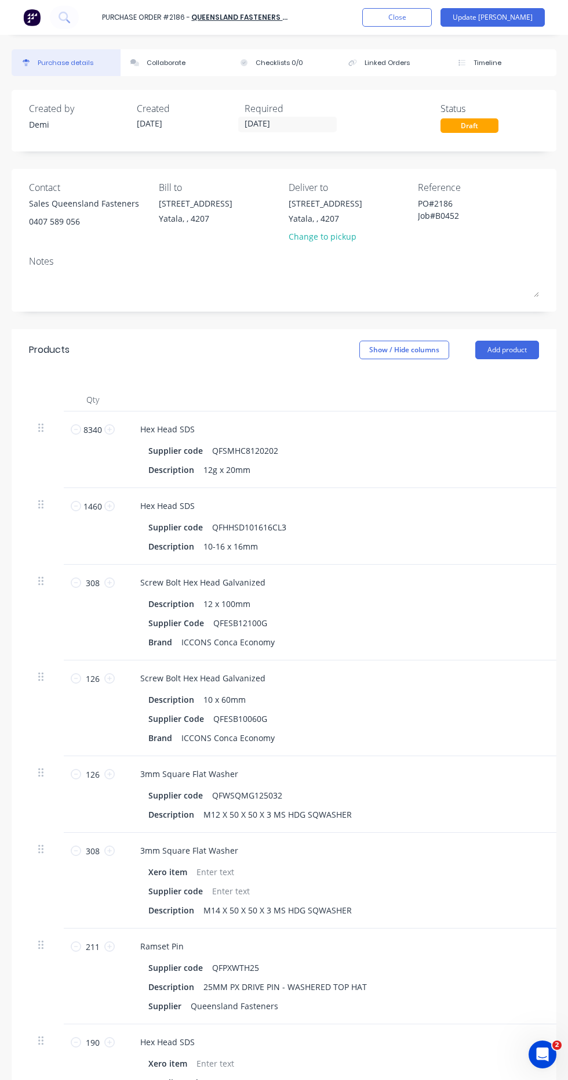
click at [432, 18] on button "Close" at bounding box center [398, 17] width 70 height 19
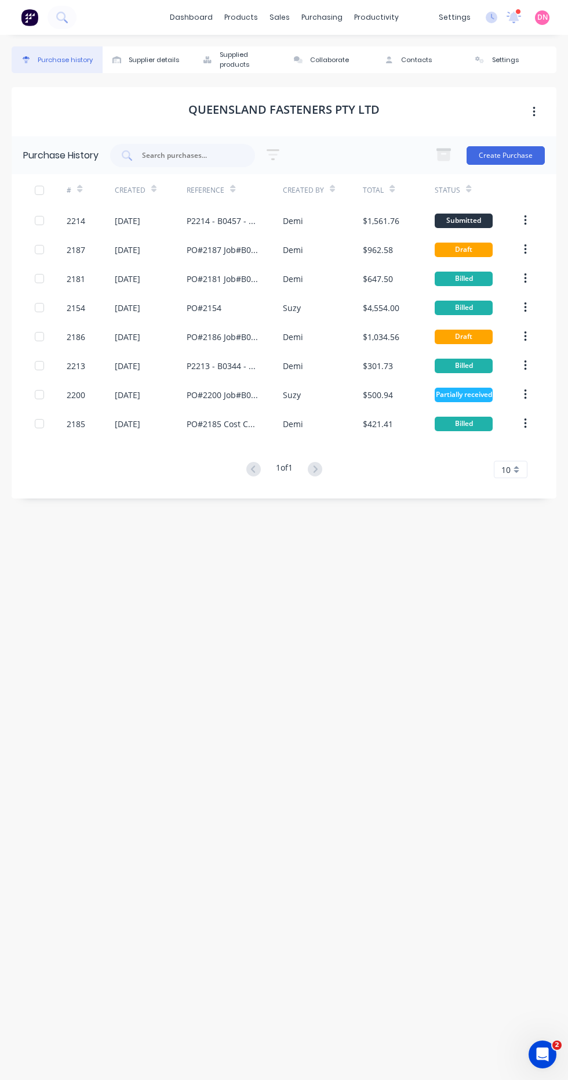
click at [378, 248] on div "$962.58" at bounding box center [378, 250] width 30 height 12
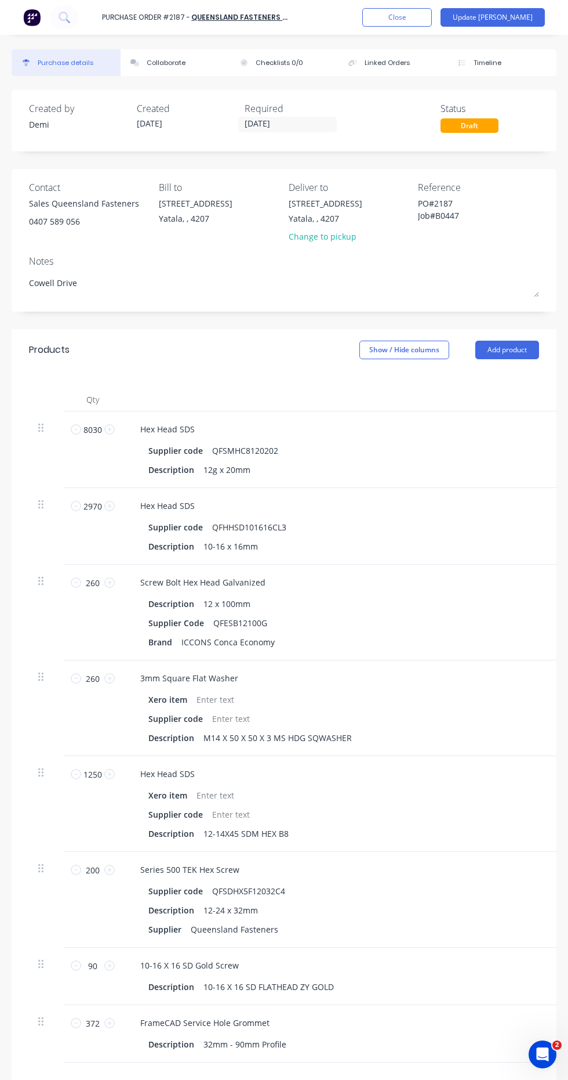
scroll to position [3, 0]
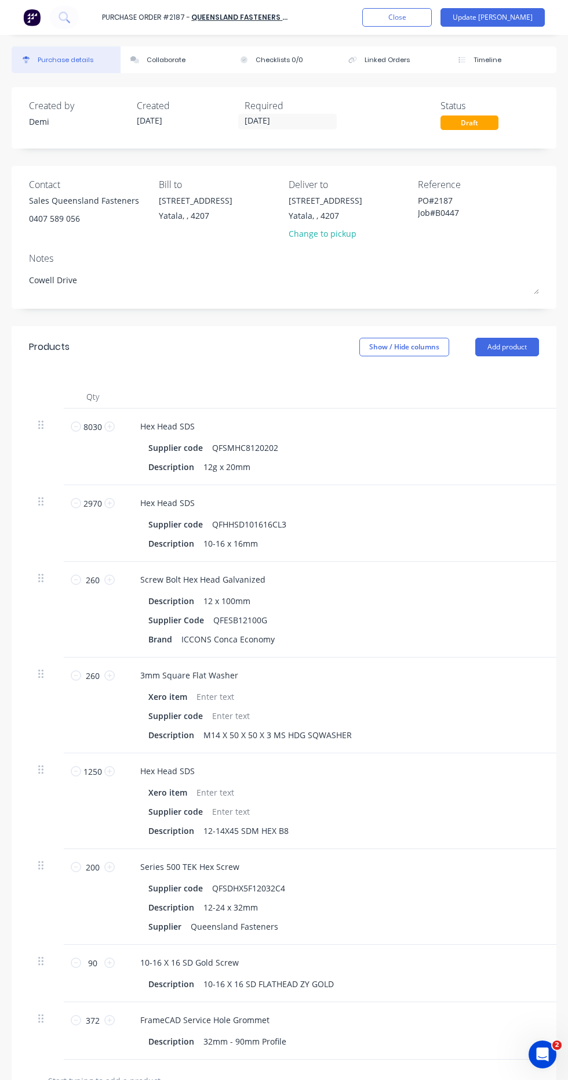
click at [432, 17] on button "Close" at bounding box center [398, 17] width 70 height 19
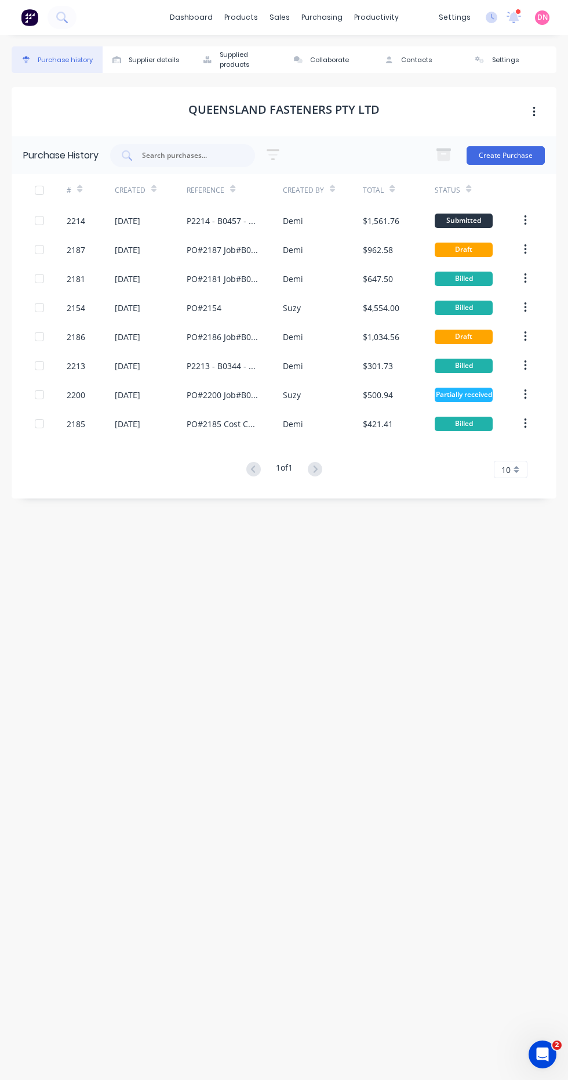
click at [331, 17] on div "purchasing" at bounding box center [322, 17] width 53 height 17
click at [390, 58] on link "Purchase Orders" at bounding box center [371, 55] width 154 height 23
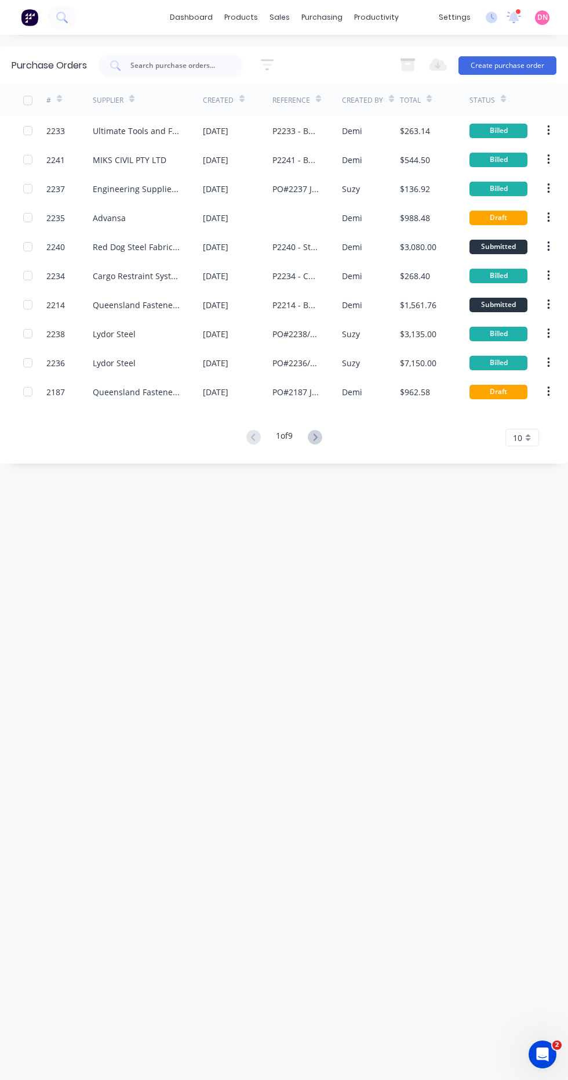
click at [418, 333] on div "$3,135.00" at bounding box center [418, 334] width 37 height 12
click at [434, 353] on div "$7,150.00" at bounding box center [435, 362] width 70 height 29
click at [321, 437] on icon at bounding box center [315, 437] width 15 height 15
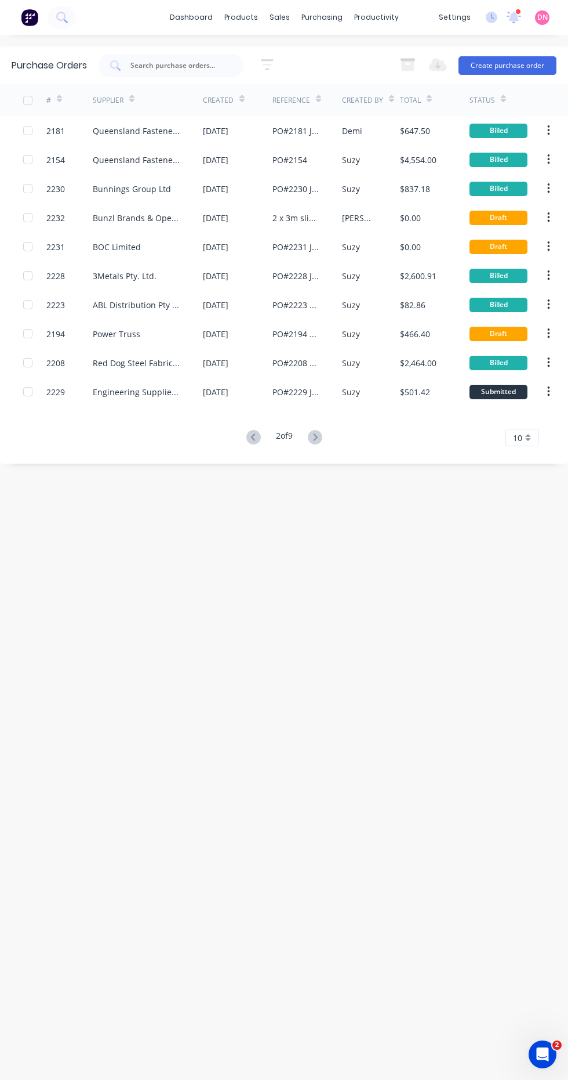
click at [406, 339] on div "$466.40" at bounding box center [415, 334] width 30 height 12
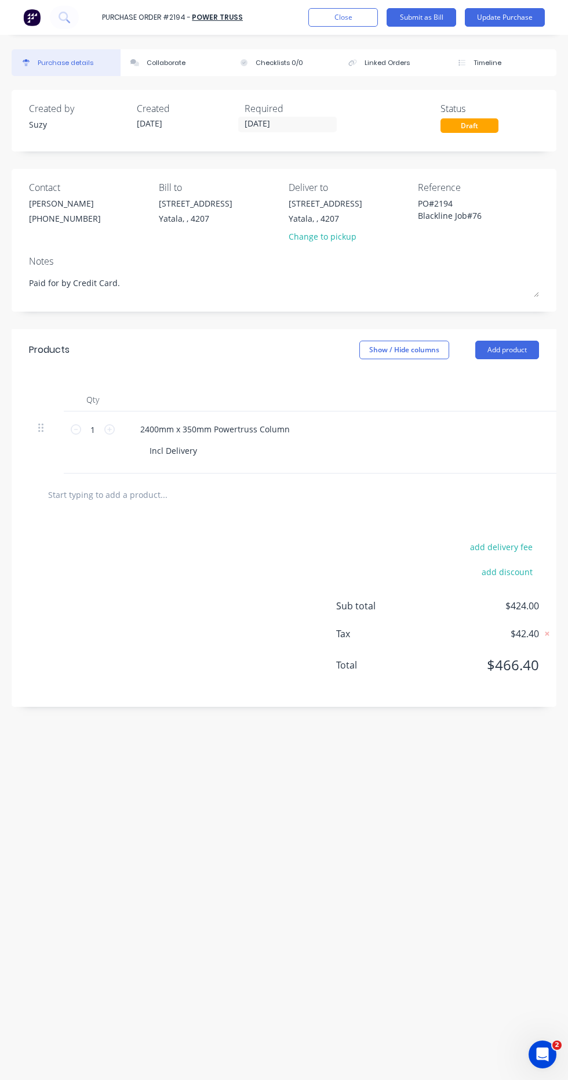
click at [414, 71] on button "Linked Orders" at bounding box center [393, 62] width 109 height 27
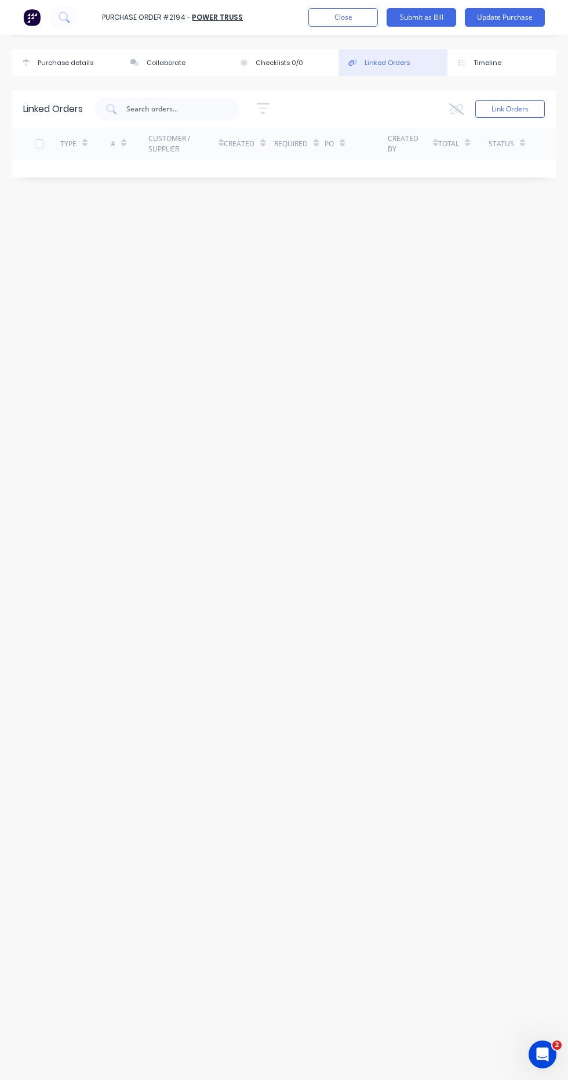
click at [365, 12] on button "Close" at bounding box center [344, 17] width 70 height 19
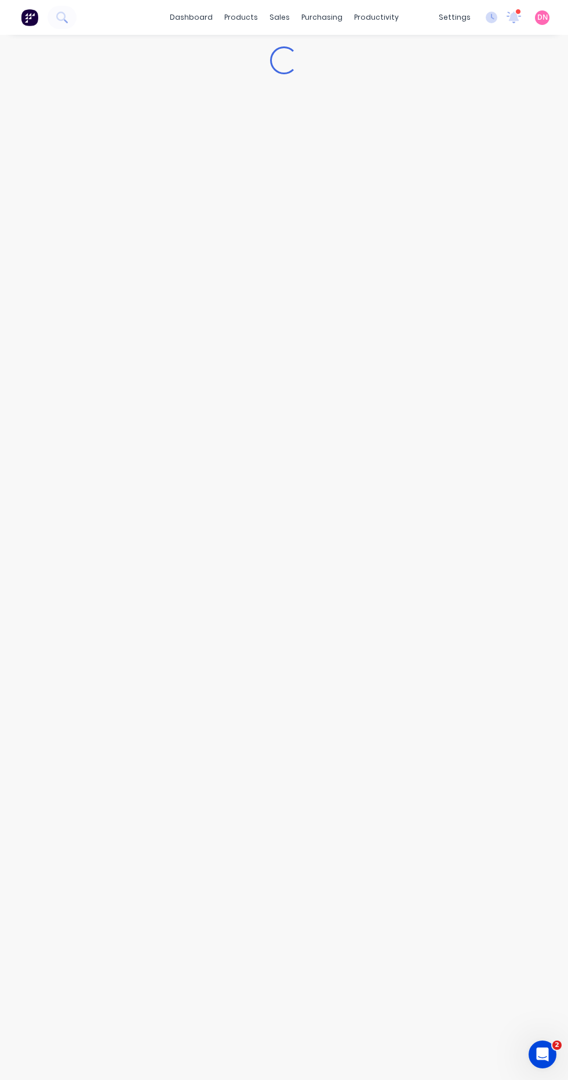
click at [284, 13] on div "sales" at bounding box center [280, 17] width 32 height 17
click at [351, 55] on link "Sales Orders" at bounding box center [342, 55] width 154 height 23
click at [405, 53] on link "Sales Orders" at bounding box center [342, 55] width 154 height 23
click at [405, 66] on link "Sales Orders" at bounding box center [342, 55] width 154 height 23
click at [397, 54] on div "Sales Orders Views Options Create order" at bounding box center [284, 65] width 531 height 38
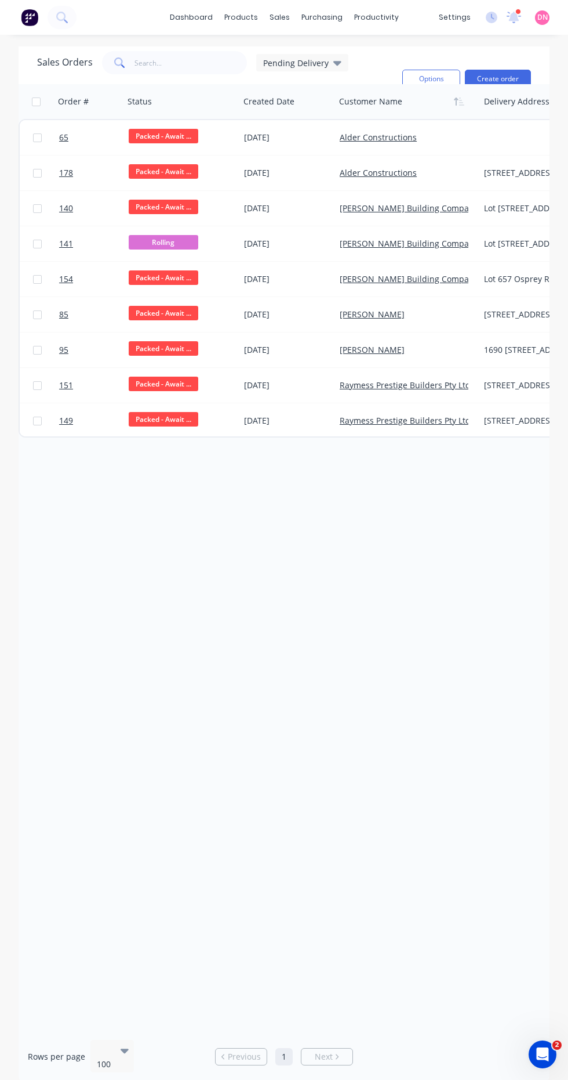
click at [438, 390] on link "Raymess Prestige Builders Pty Ltd" at bounding box center [405, 384] width 131 height 11
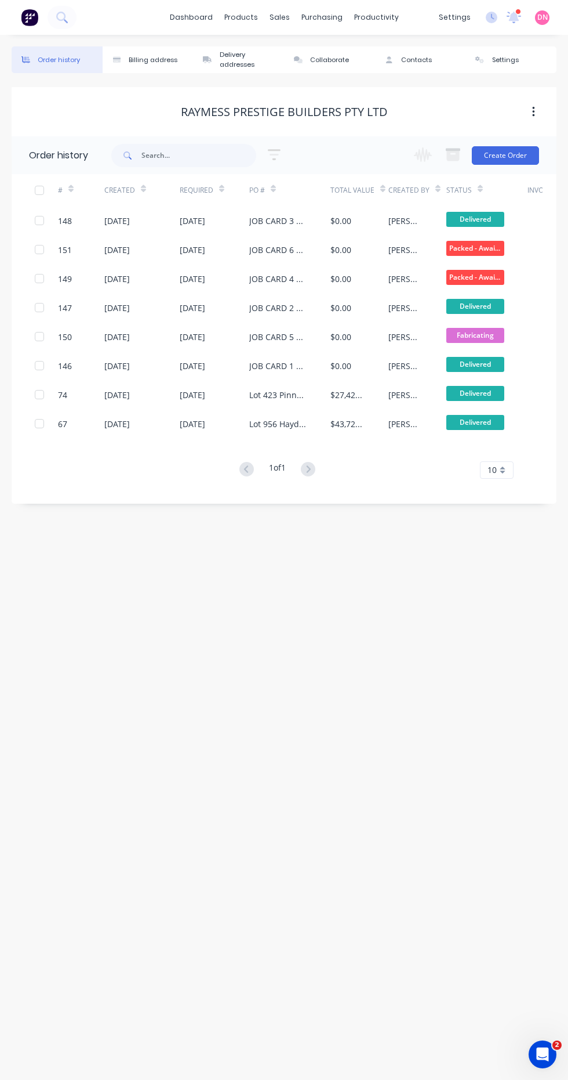
click at [361, 115] on div "Raymess Prestige Builders Pty Ltd" at bounding box center [284, 112] width 207 height 14
click at [317, 427] on div "Lot 956 Haydens St - Steel Framing - Rev 2" at bounding box center [289, 423] width 81 height 29
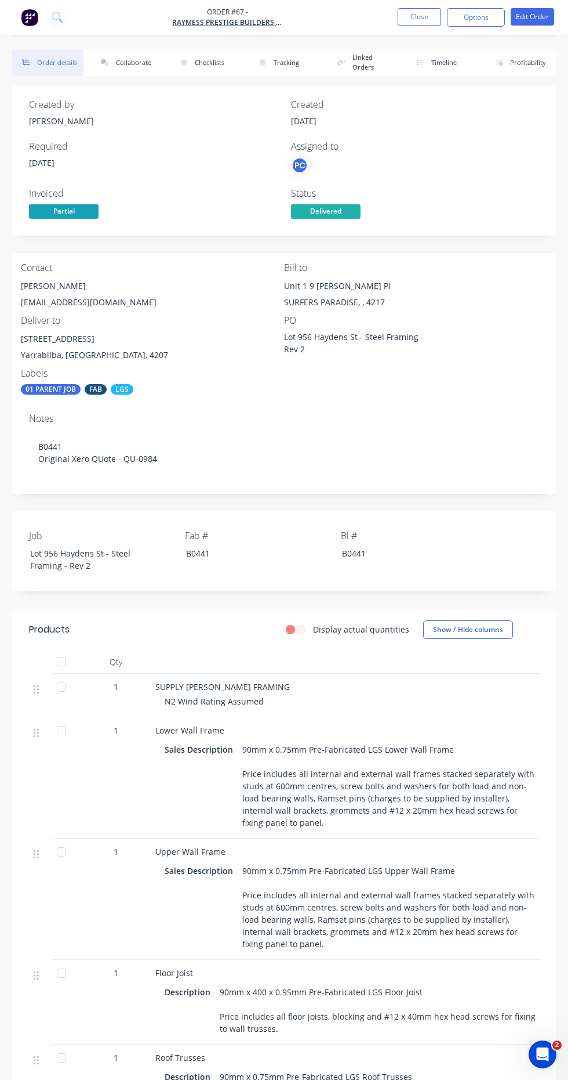
click at [334, 211] on span "Delivered" at bounding box center [326, 211] width 70 height 15
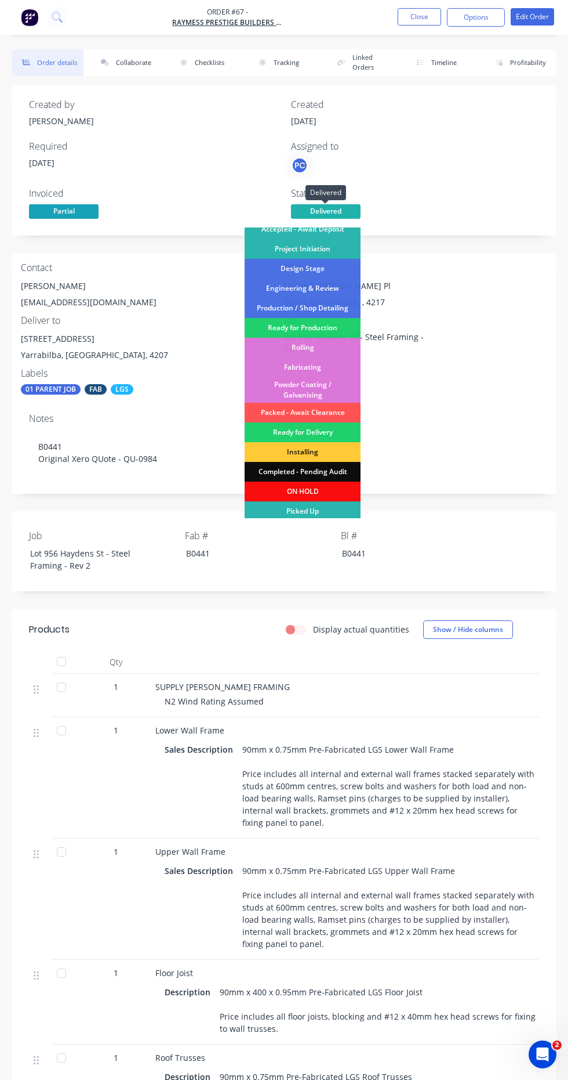
scroll to position [31, 0]
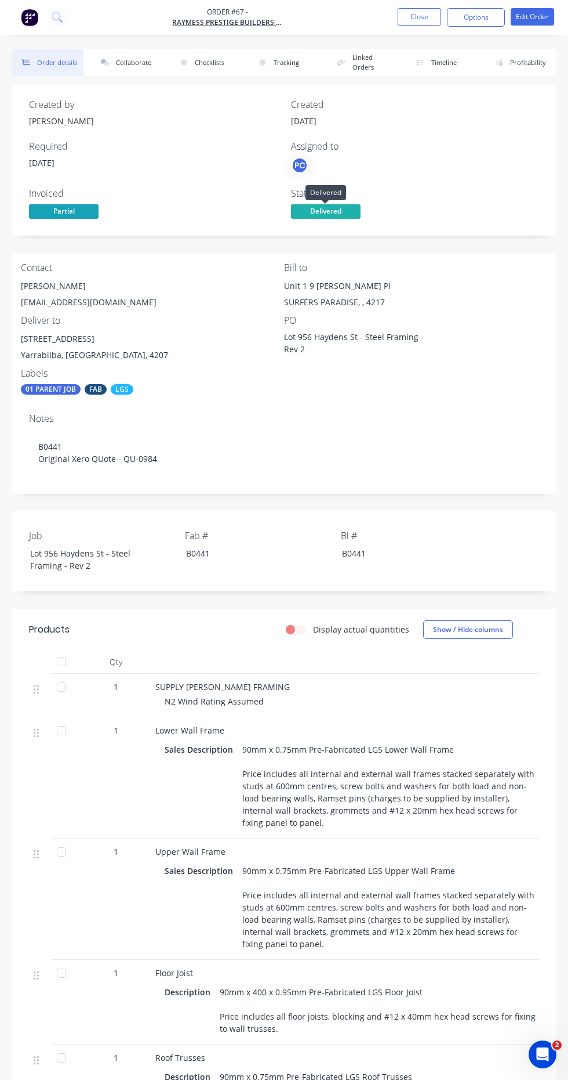
click at [462, 54] on button "Timeline" at bounding box center [442, 62] width 72 height 27
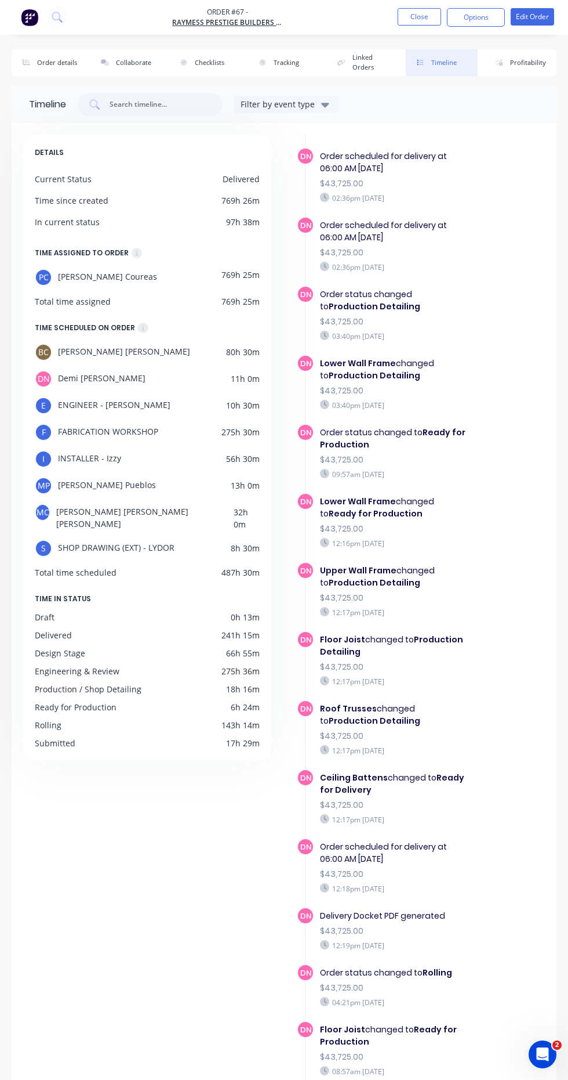
scroll to position [1435, 0]
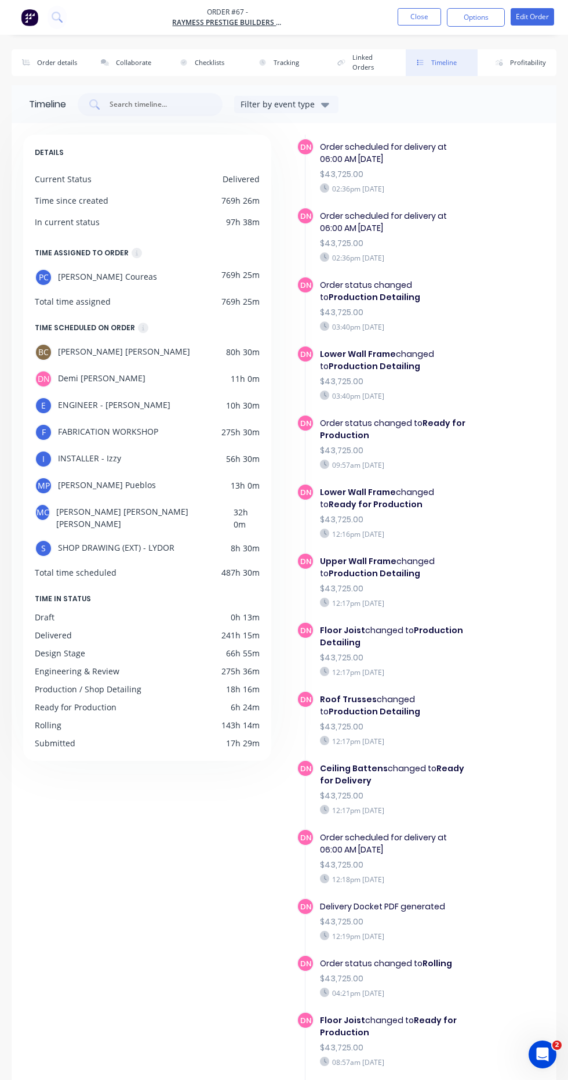
click at [485, 787] on div "AH Order created 03:48pm [DATE] AH [PERSON_NAME] assigned to order $0.00 03:49p…" at bounding box center [421, 666] width 248 height 3916
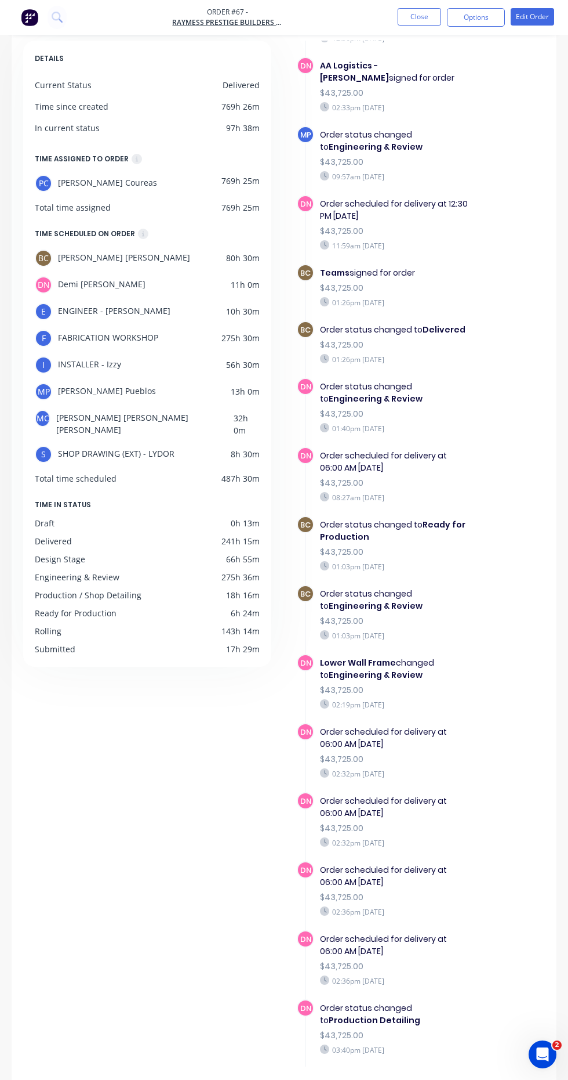
scroll to position [0, 0]
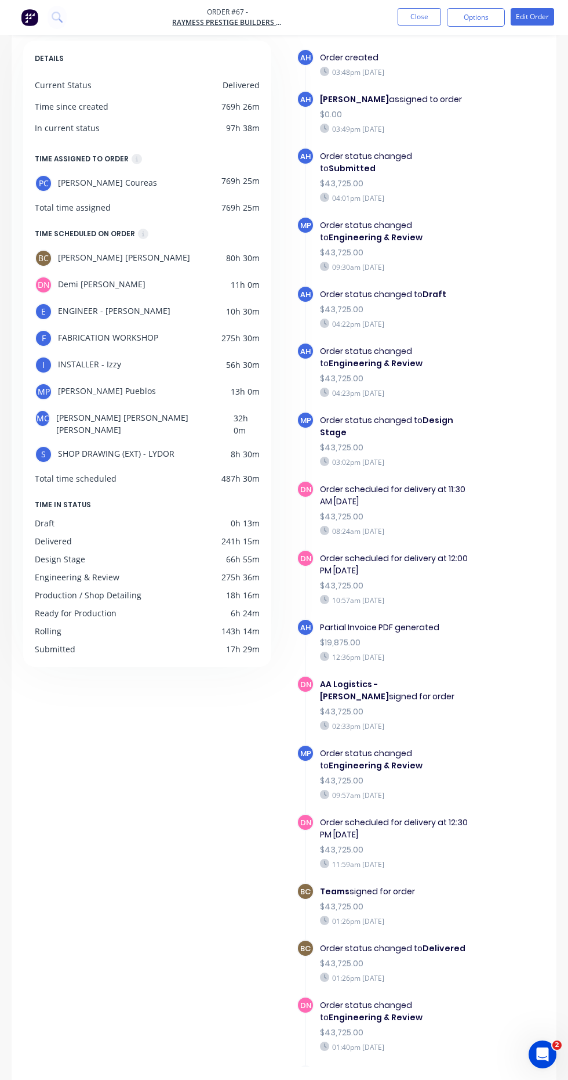
click at [425, 14] on button "Close" at bounding box center [420, 16] width 44 height 17
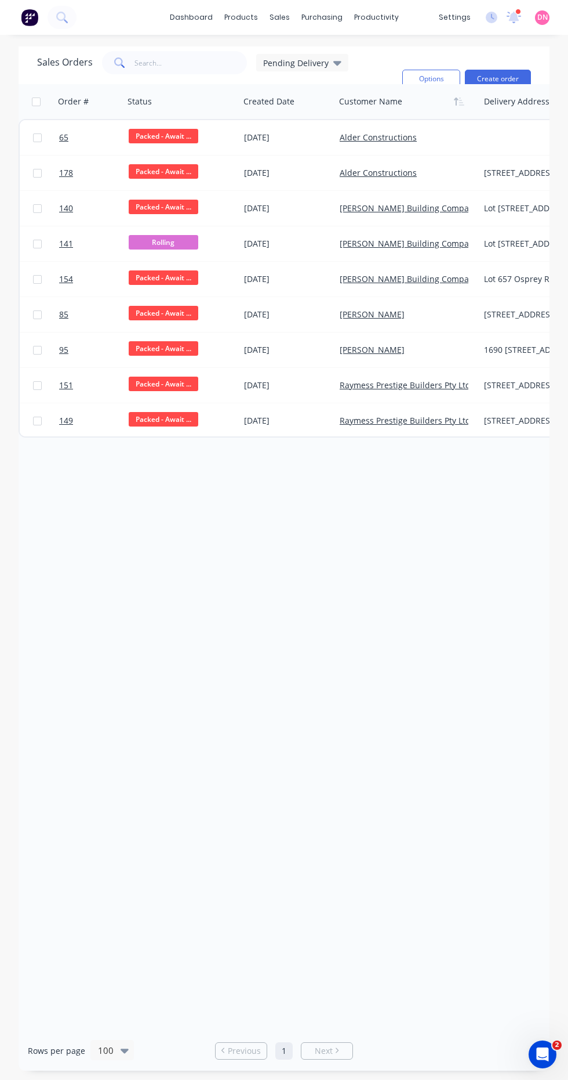
click at [311, 60] on span "Pending Delivery" at bounding box center [296, 63] width 66 height 12
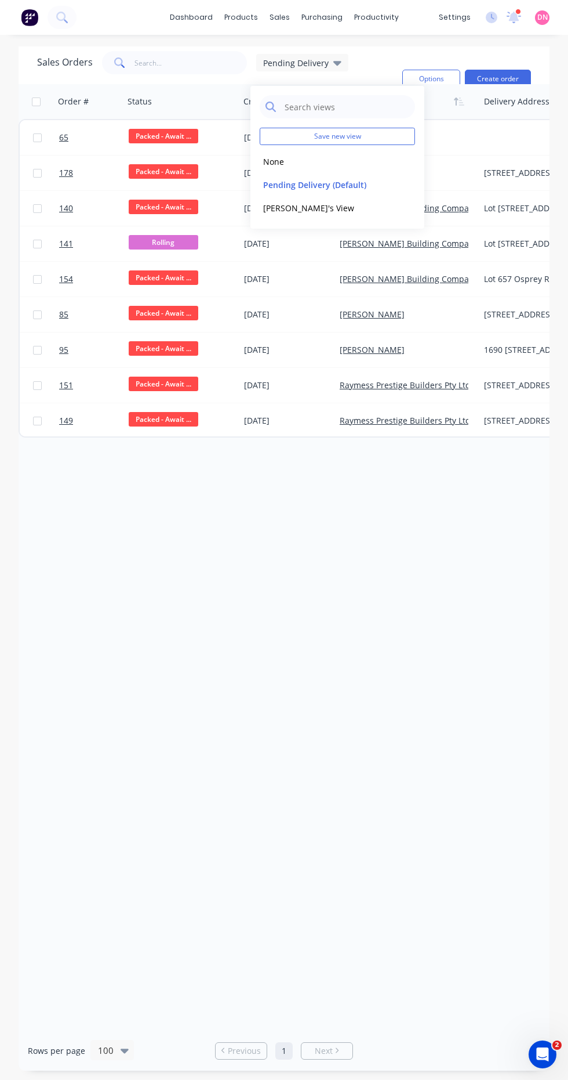
click at [329, 165] on button "None" at bounding box center [326, 161] width 132 height 13
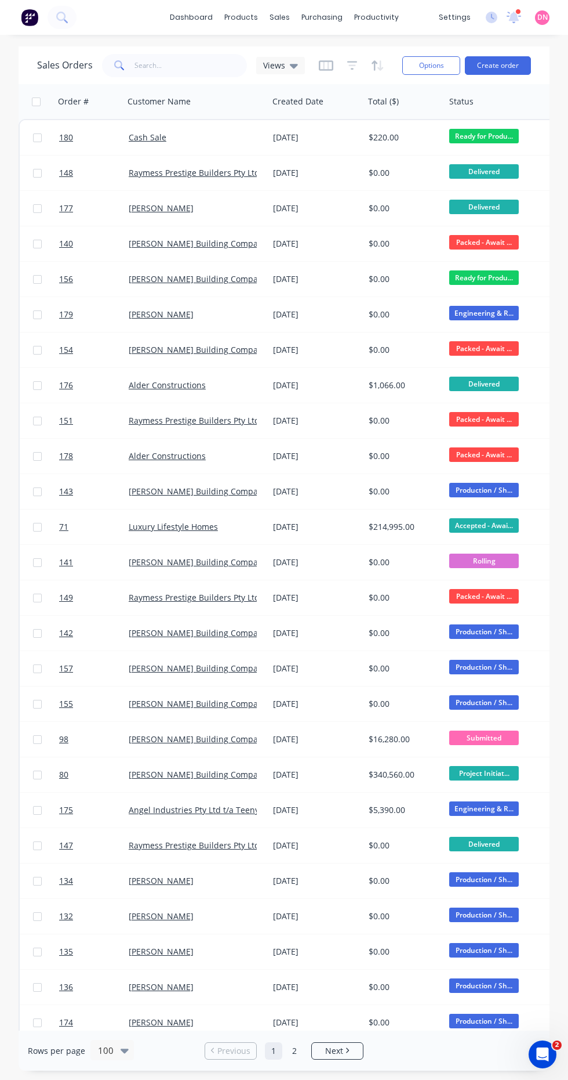
click at [241, 172] on link "Raymess Prestige Builders Pty Ltd" at bounding box center [194, 172] width 131 height 11
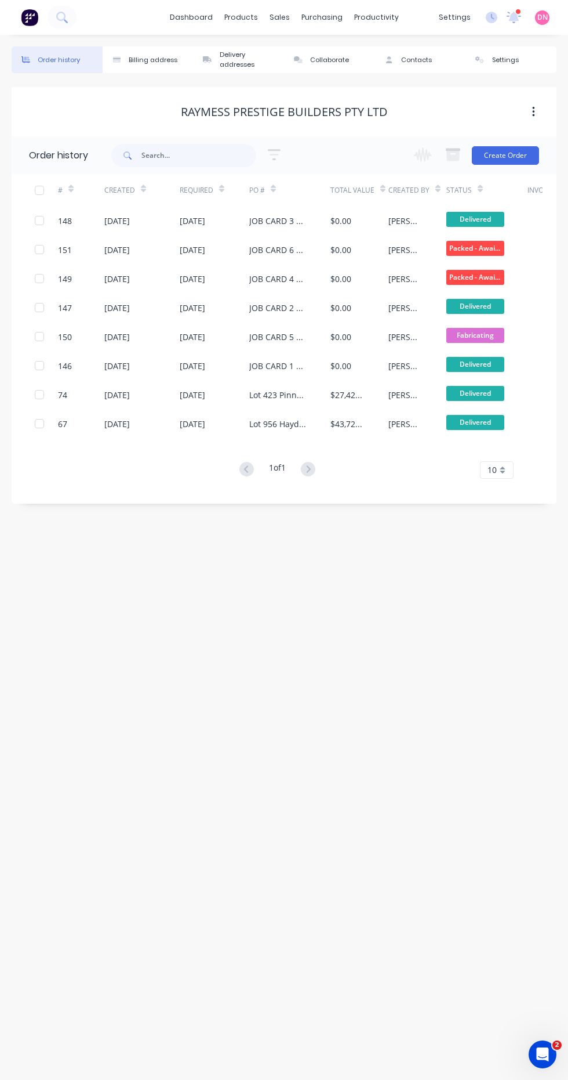
click at [316, 419] on div "Lot 956 Haydens St - Steel Framing - Rev 2" at bounding box center [289, 423] width 81 height 29
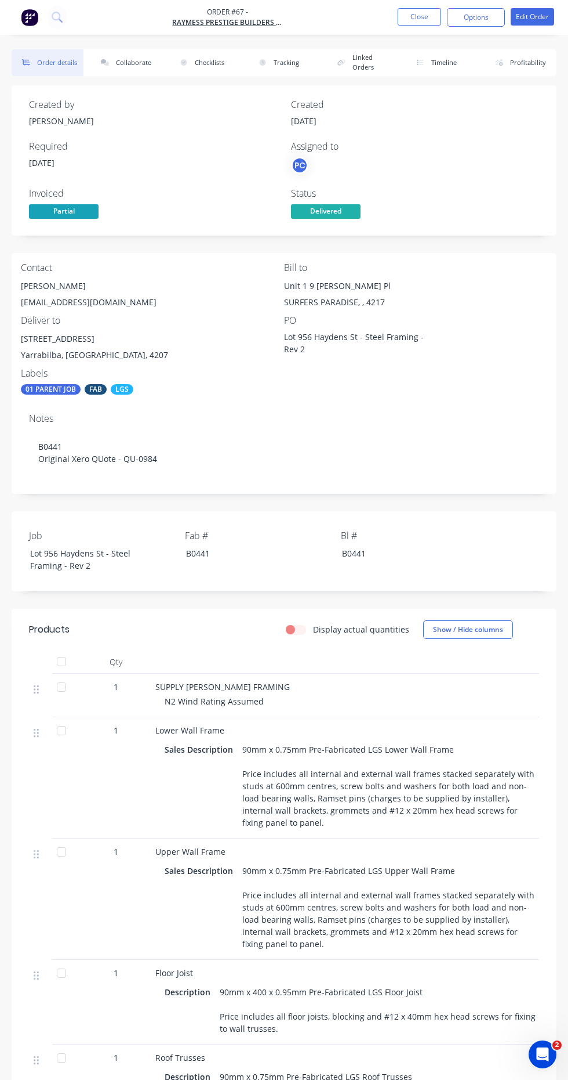
click at [343, 207] on span "Delivered" at bounding box center [326, 211] width 70 height 15
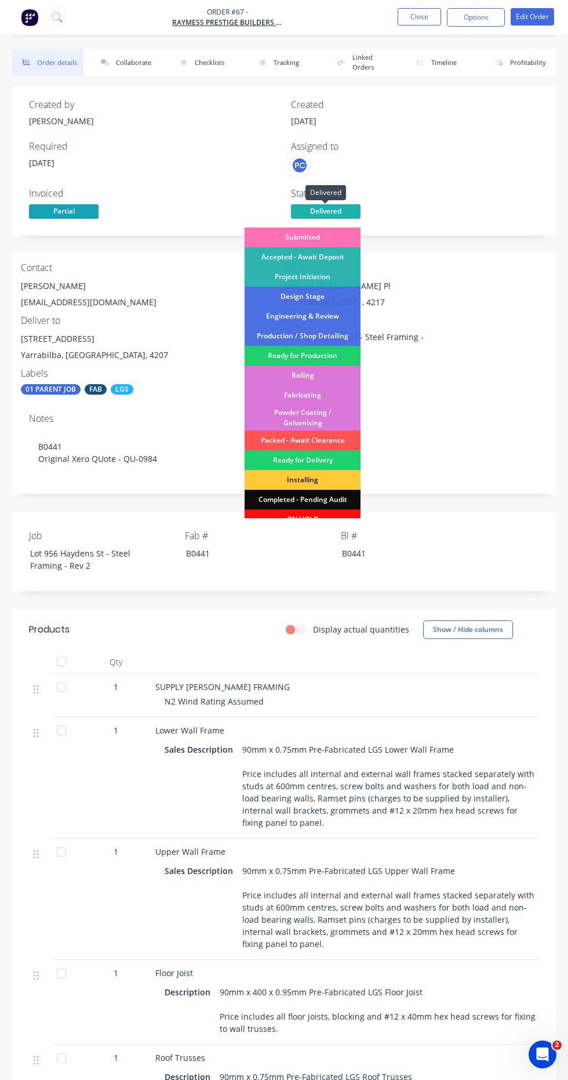
click at [347, 394] on div "Fabricating" at bounding box center [303, 395] width 116 height 20
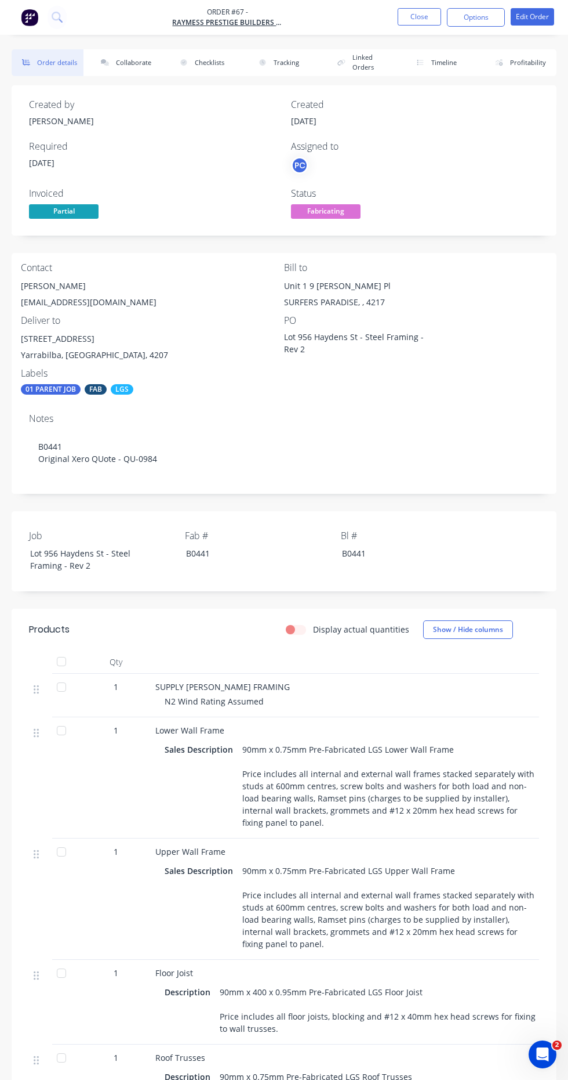
click at [53, 726] on div at bounding box center [61, 730] width 23 height 23
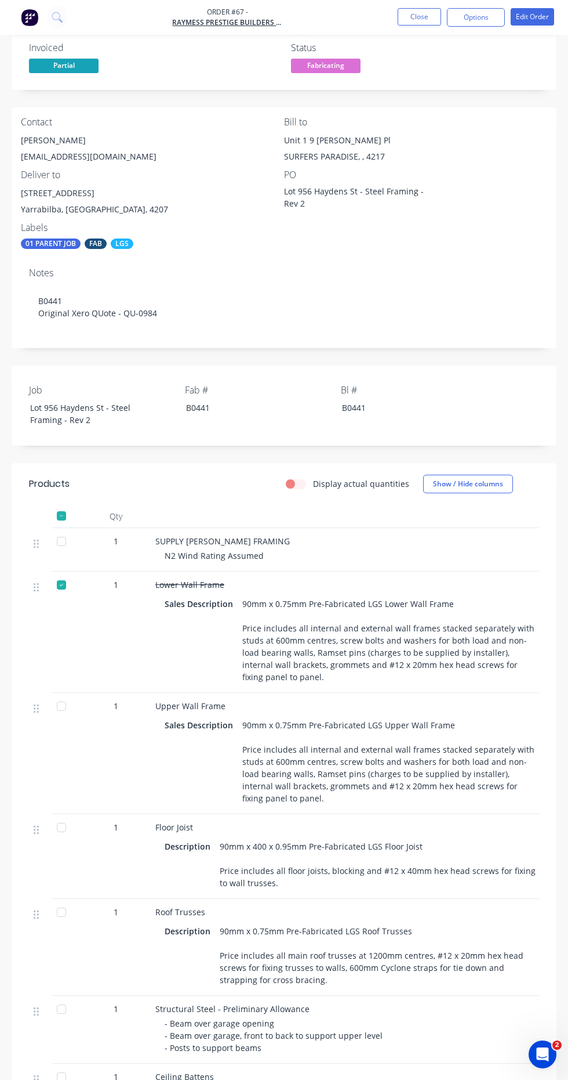
scroll to position [150, 0]
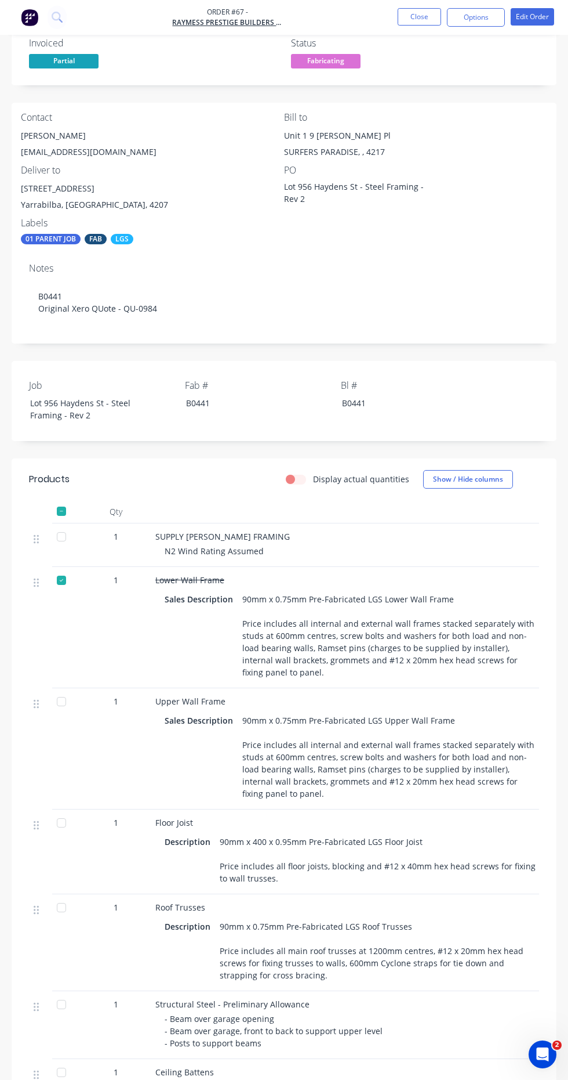
click at [61, 818] on div at bounding box center [61, 822] width 23 height 23
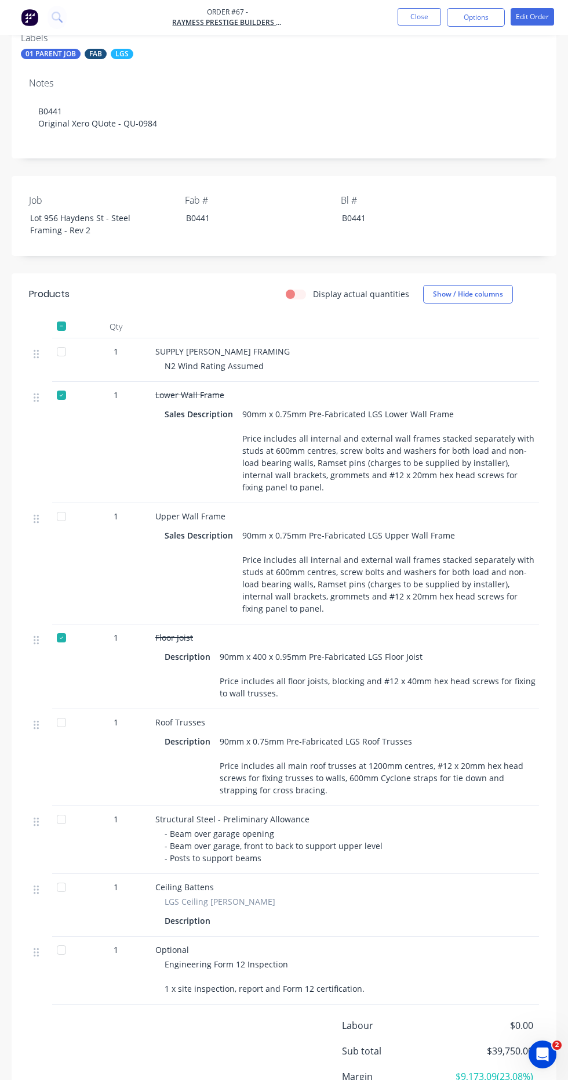
scroll to position [342, 0]
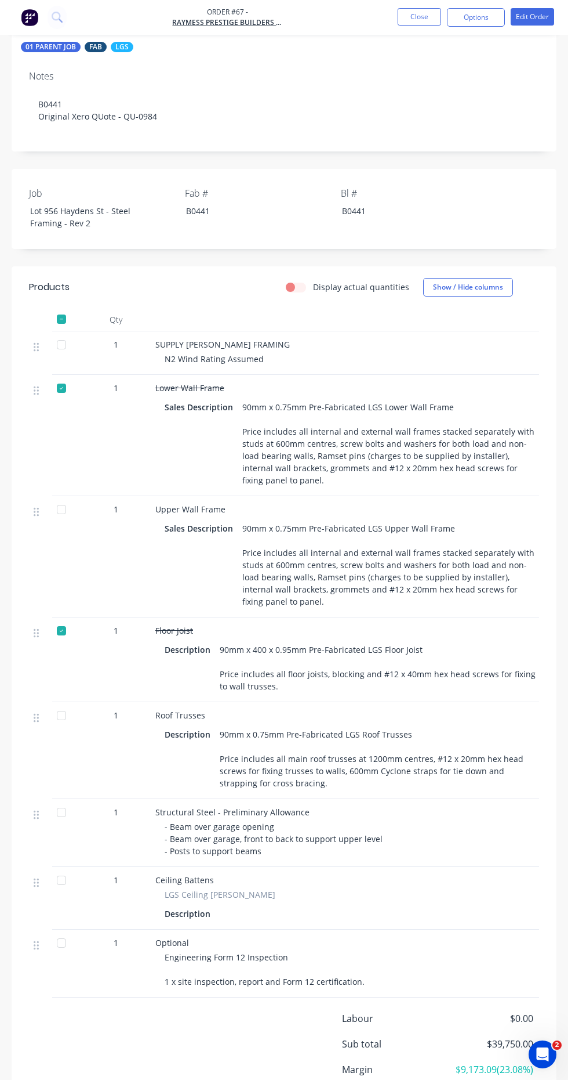
click at [65, 884] on div at bounding box center [61, 879] width 23 height 23
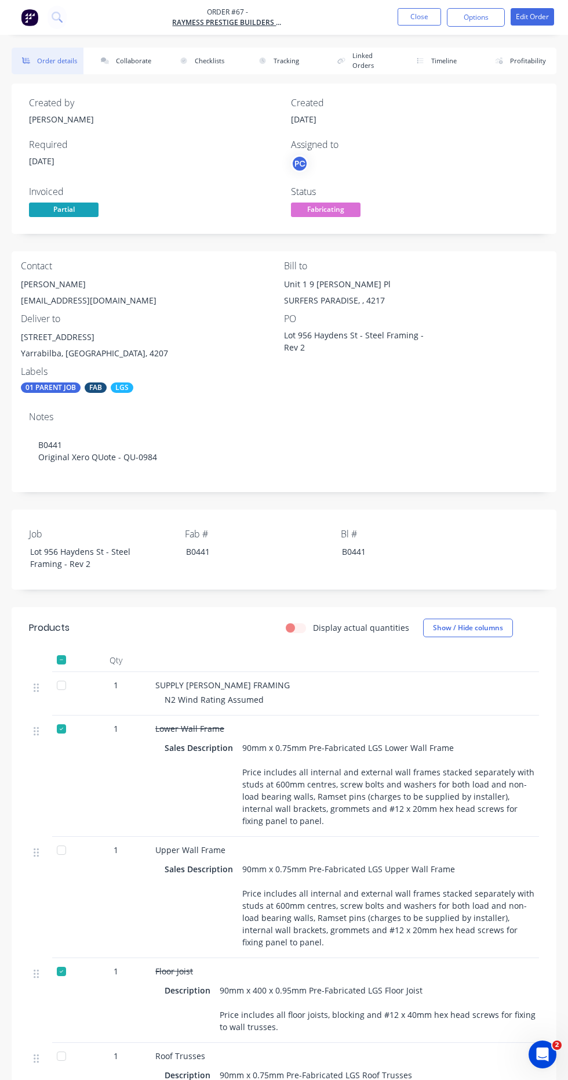
scroll to position [0, 0]
click at [455, 67] on button "Timeline" at bounding box center [442, 62] width 72 height 27
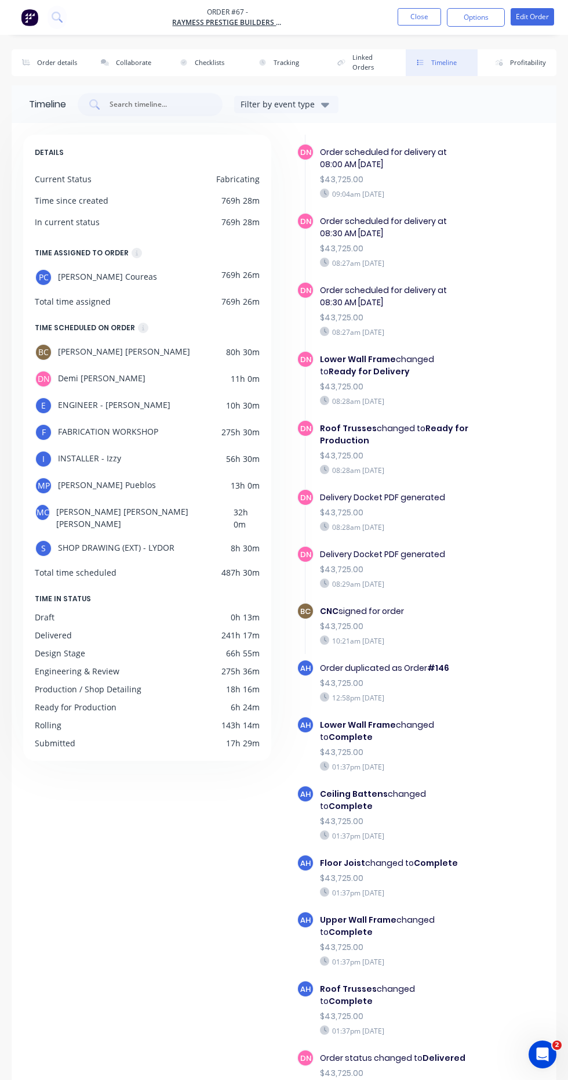
click at [287, 62] on button "Tracking" at bounding box center [284, 62] width 72 height 27
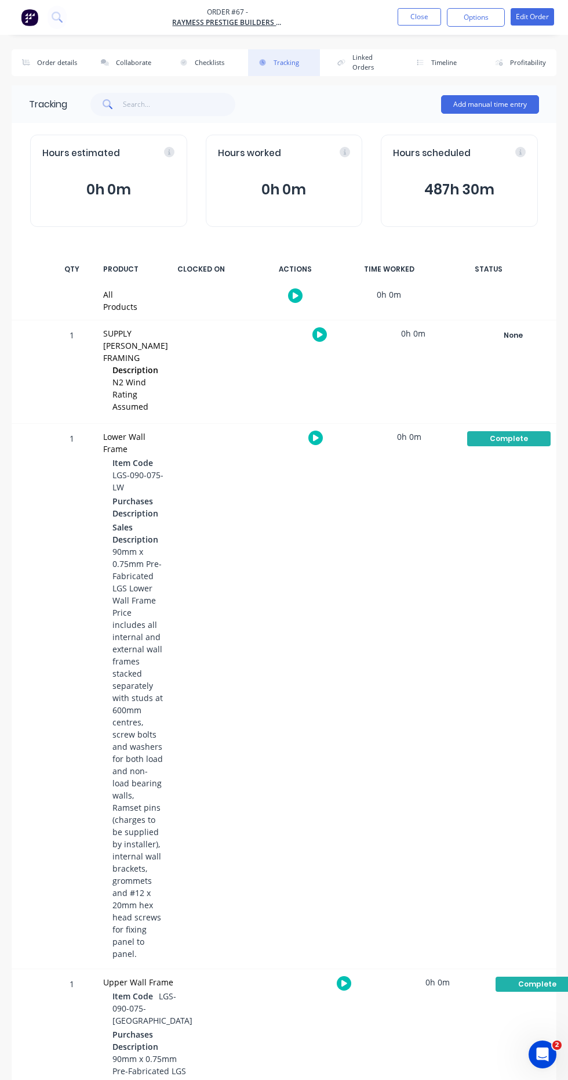
click at [368, 56] on button "Linked Orders" at bounding box center [363, 62] width 72 height 27
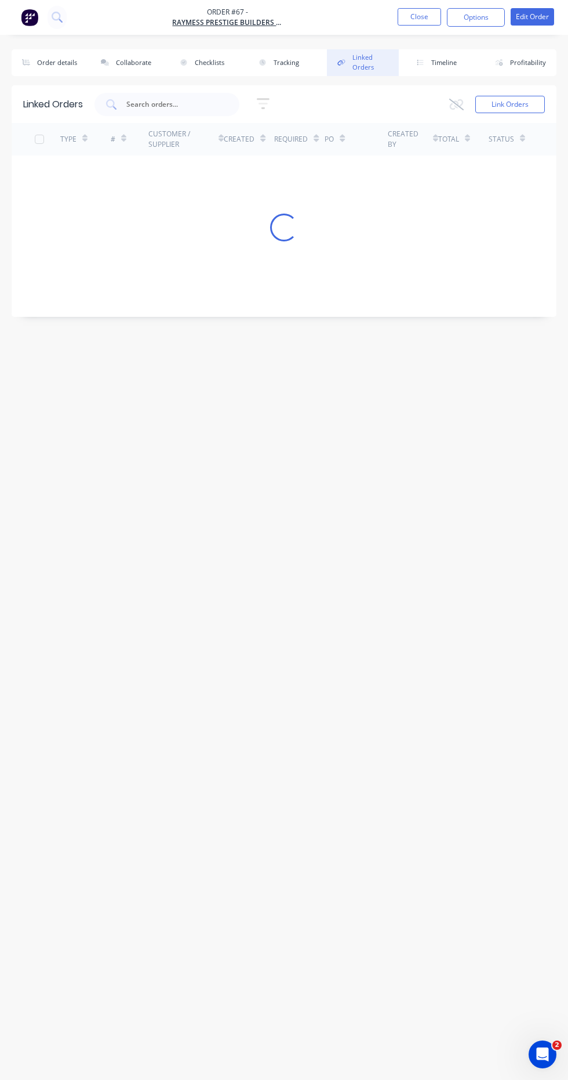
click at [303, 60] on button "Tracking" at bounding box center [284, 62] width 72 height 27
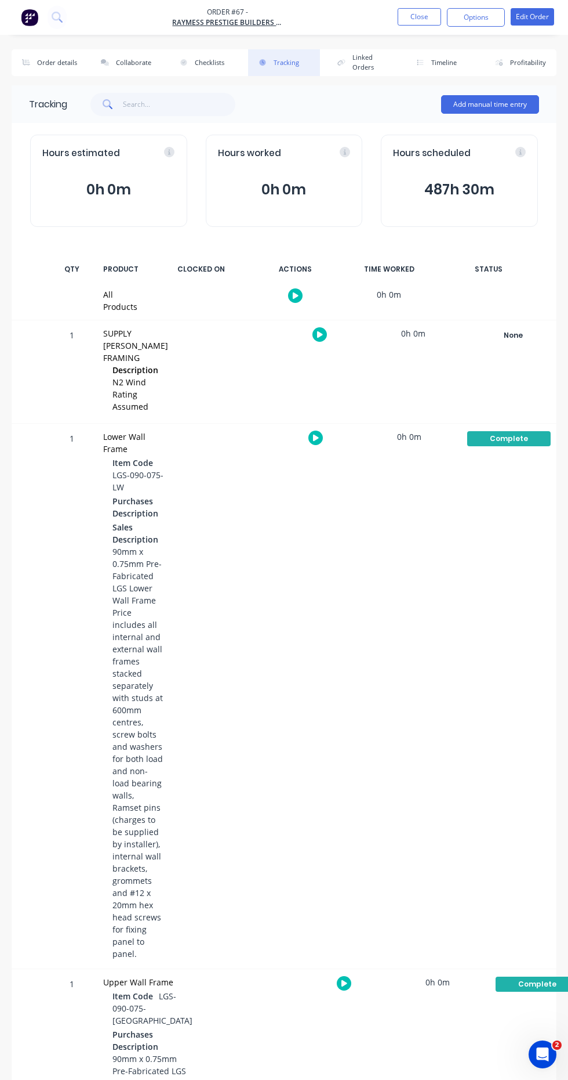
click at [357, 69] on button "Linked Orders" at bounding box center [363, 62] width 72 height 27
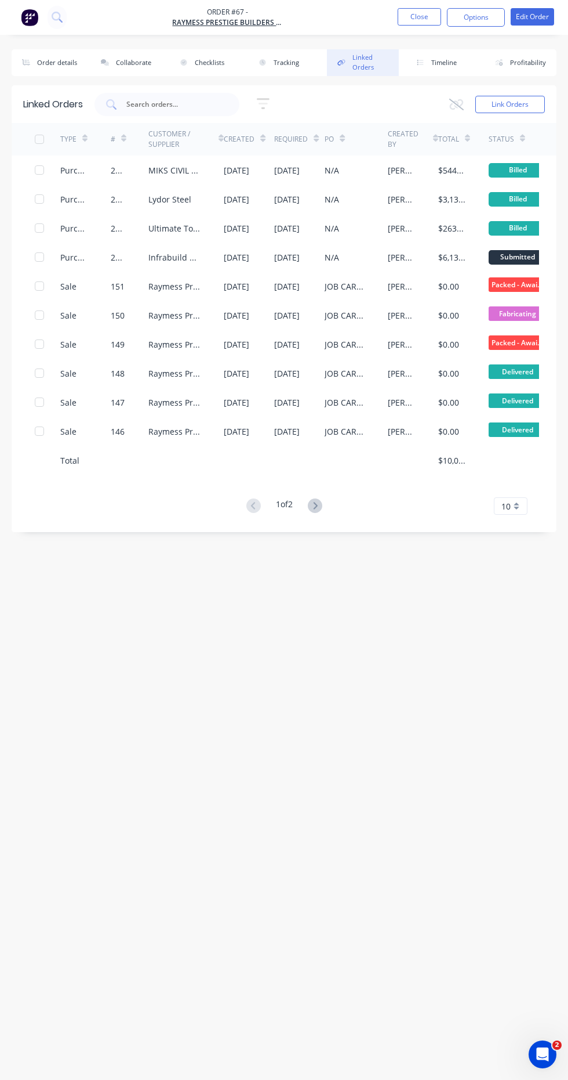
click at [323, 505] on icon at bounding box center [315, 505] width 15 height 15
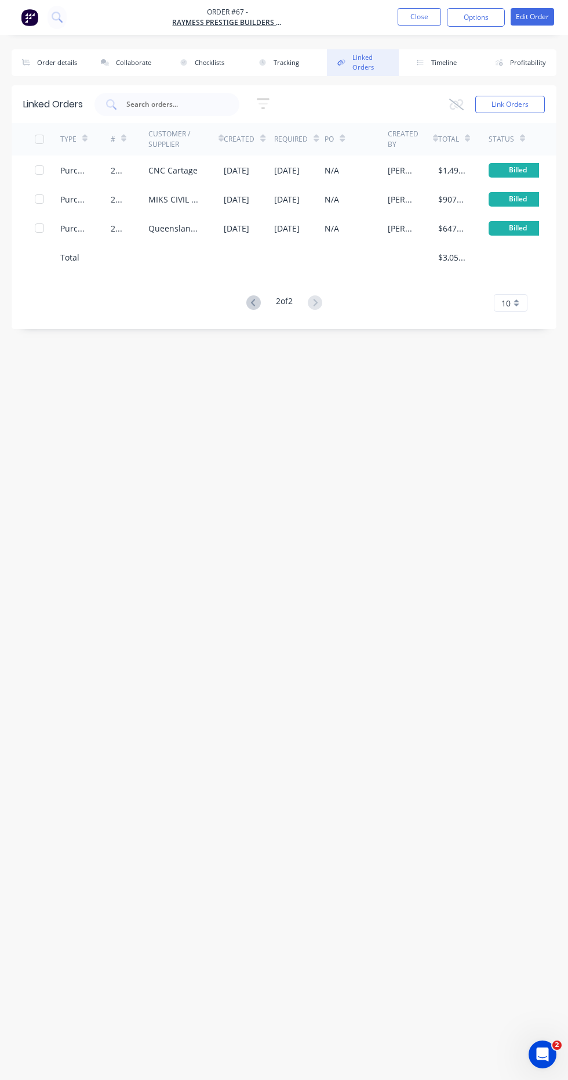
click at [251, 302] on icon at bounding box center [254, 302] width 15 height 15
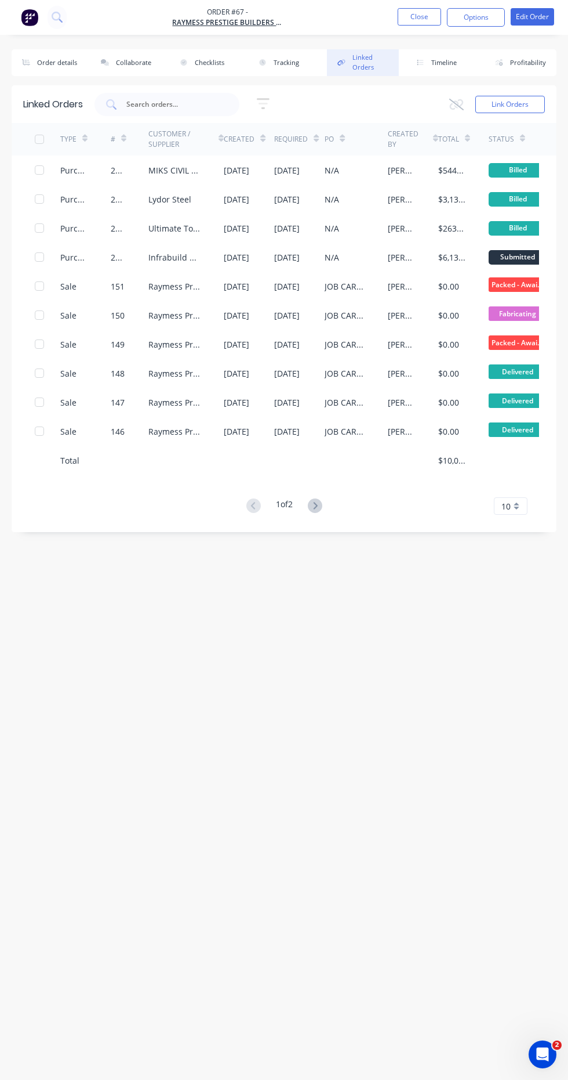
click at [195, 258] on div "Infrabuild Trading Pty Ltd" at bounding box center [174, 257] width 53 height 12
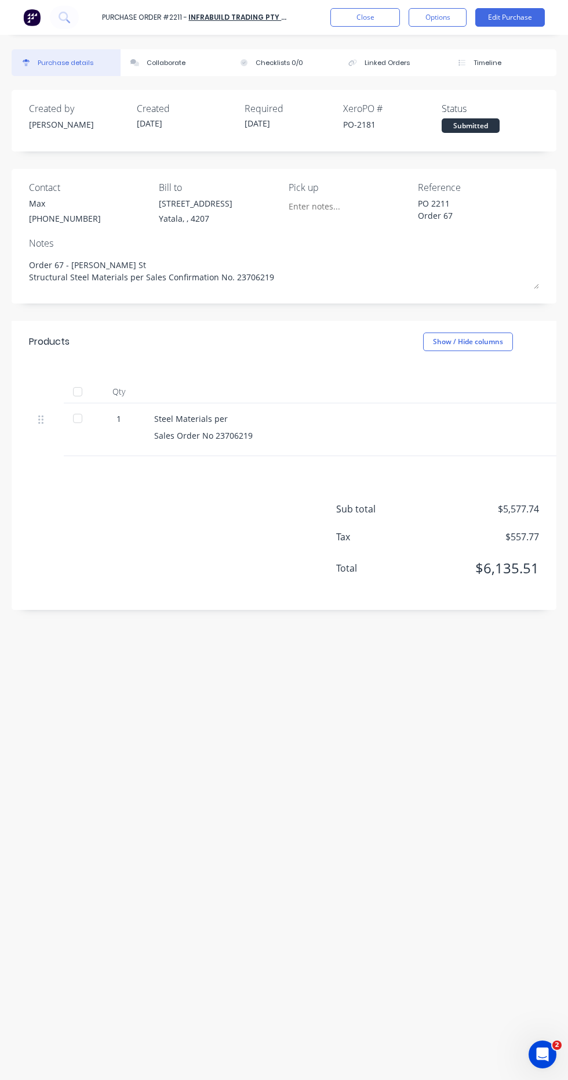
click at [175, 65] on div "Collaborate" at bounding box center [166, 63] width 39 height 10
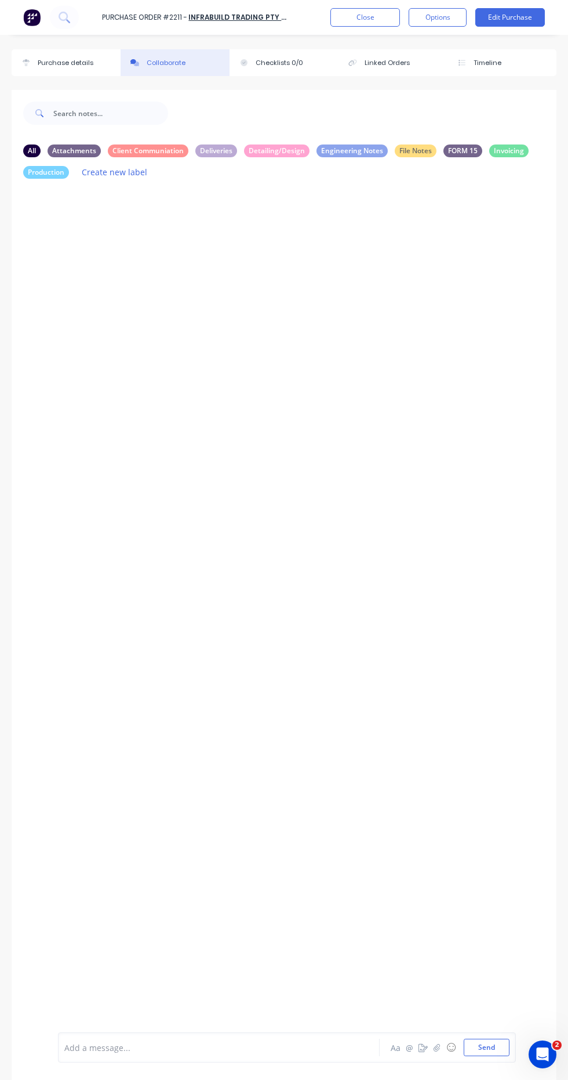
click at [284, 63] on div "Checklists 0/0" at bounding box center [280, 63] width 48 height 10
type textarea "x"
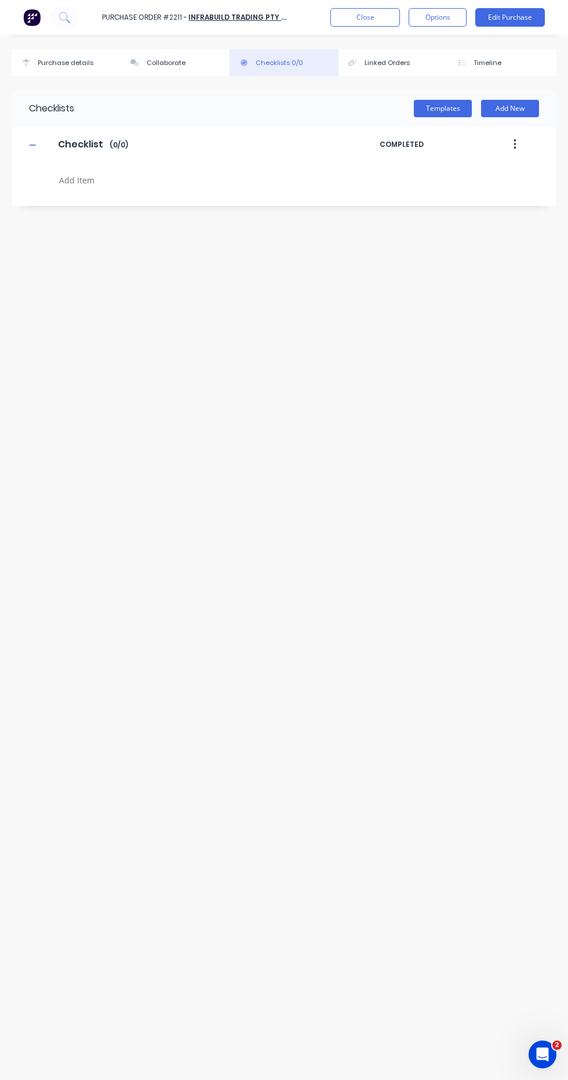
click at [388, 63] on div "Linked Orders" at bounding box center [387, 63] width 45 height 10
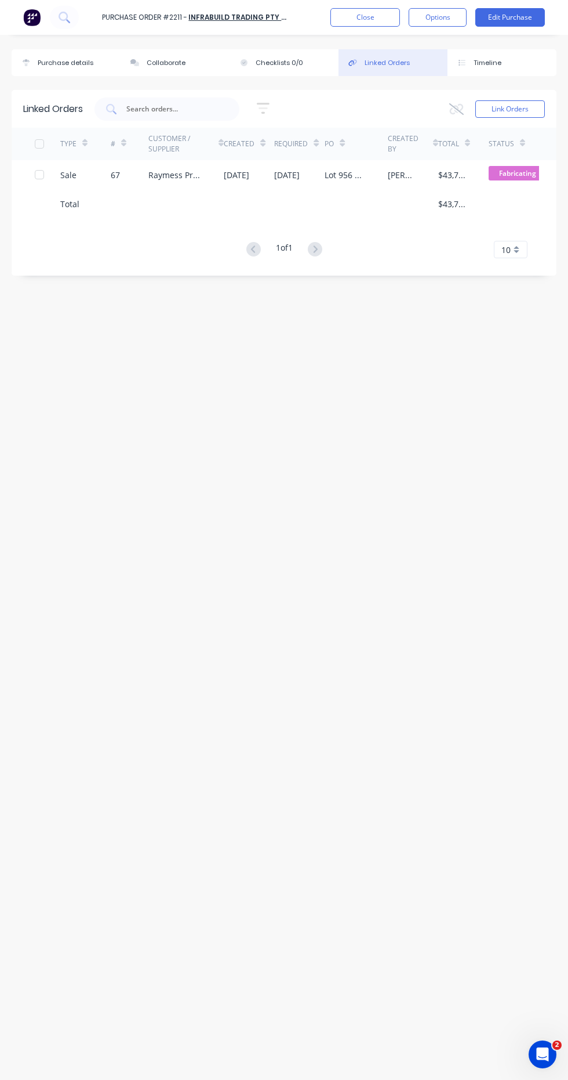
click at [395, 175] on div "[PERSON_NAME]" at bounding box center [401, 175] width 27 height 12
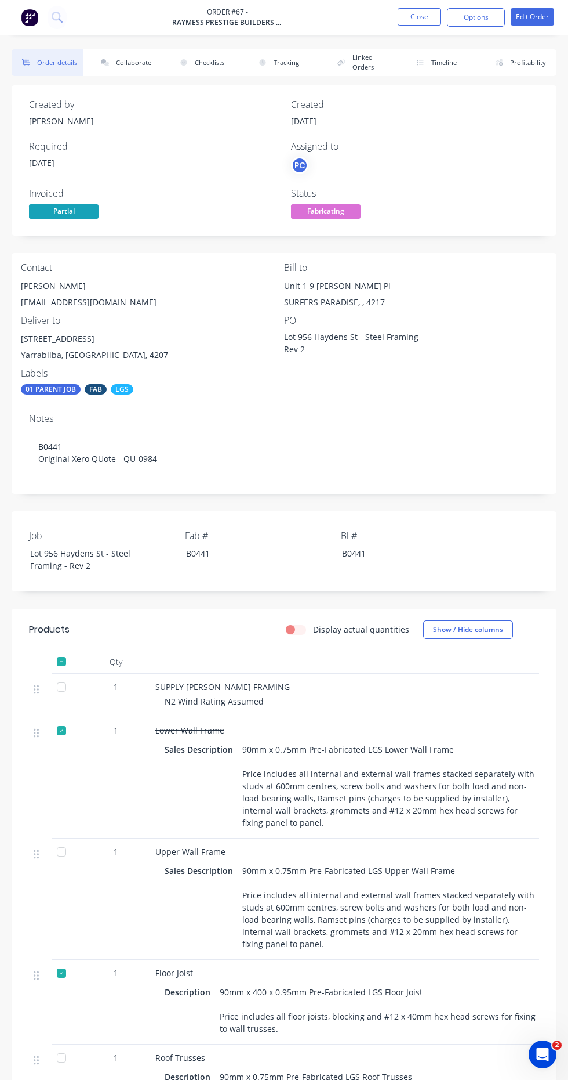
click at [419, 16] on button "Close" at bounding box center [420, 16] width 44 height 17
